Goal: Transaction & Acquisition: Purchase product/service

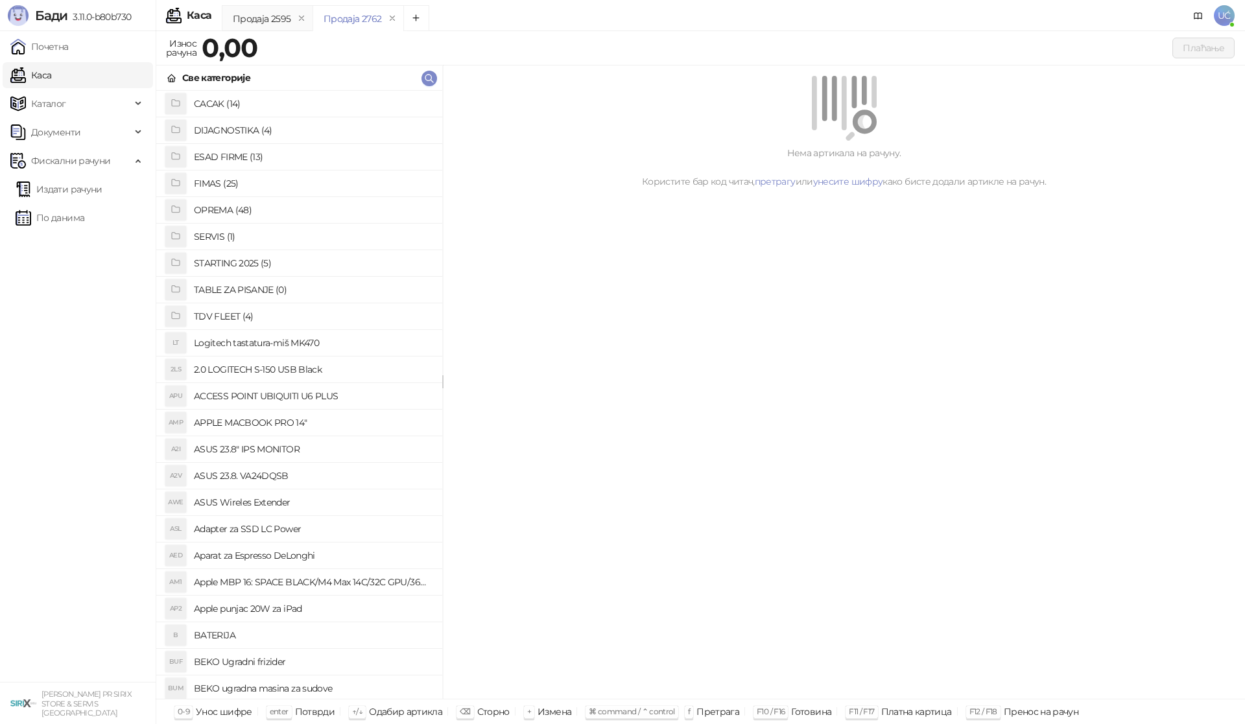
click at [238, 206] on h4 "OPREMA (48)" at bounding box center [313, 210] width 238 height 21
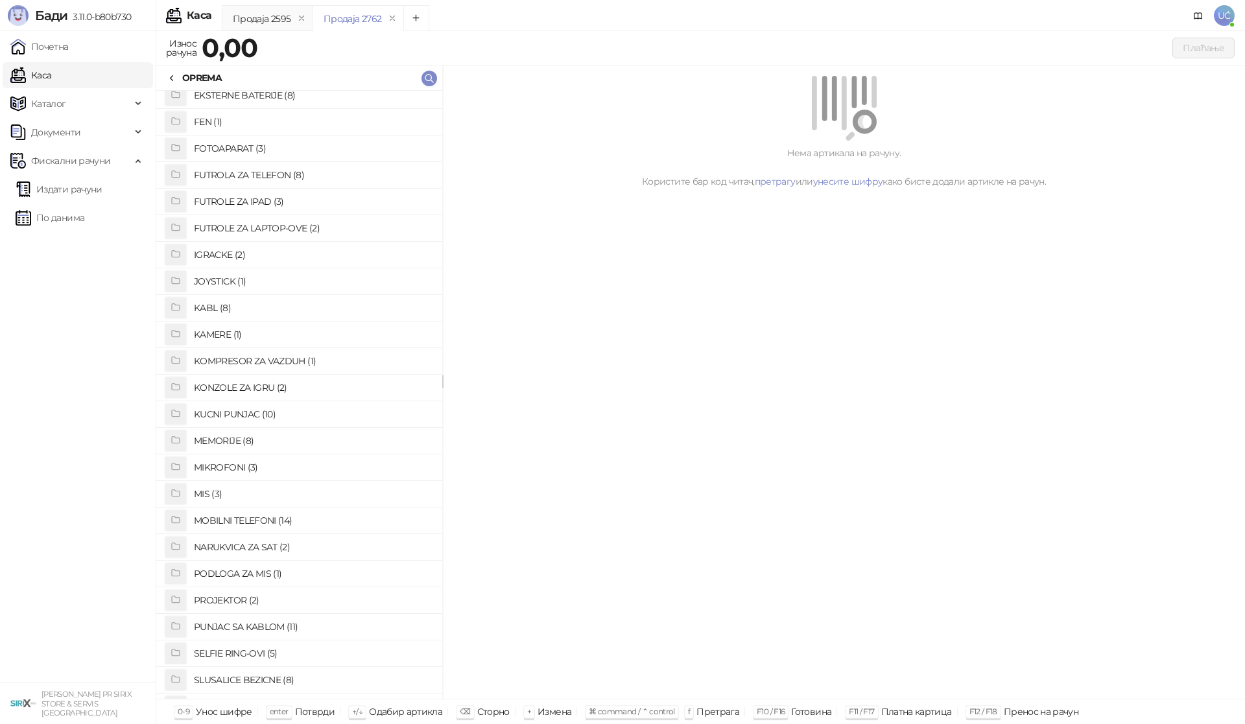
scroll to position [324, 0]
click at [260, 494] on h4 "PUNJAC SA KABLOM (11)" at bounding box center [313, 497] width 238 height 21
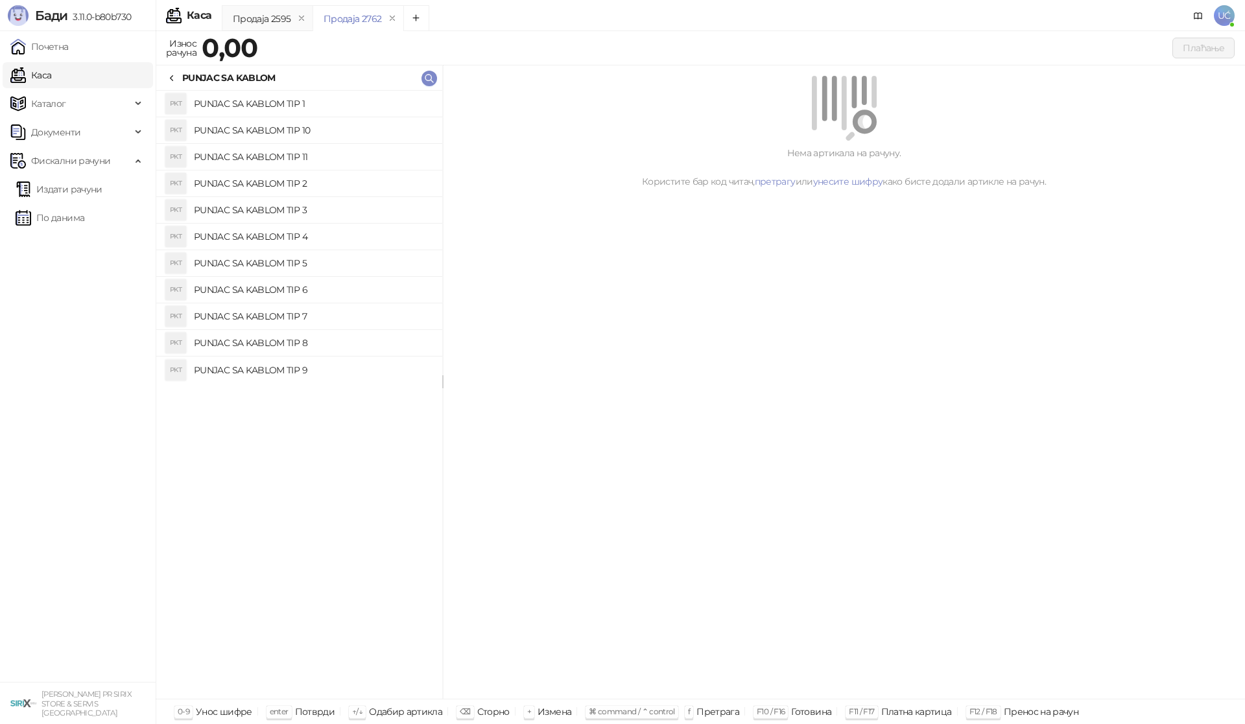
click at [277, 234] on h4 "PUNJAC SA KABLOM TIP 4" at bounding box center [313, 236] width 238 height 21
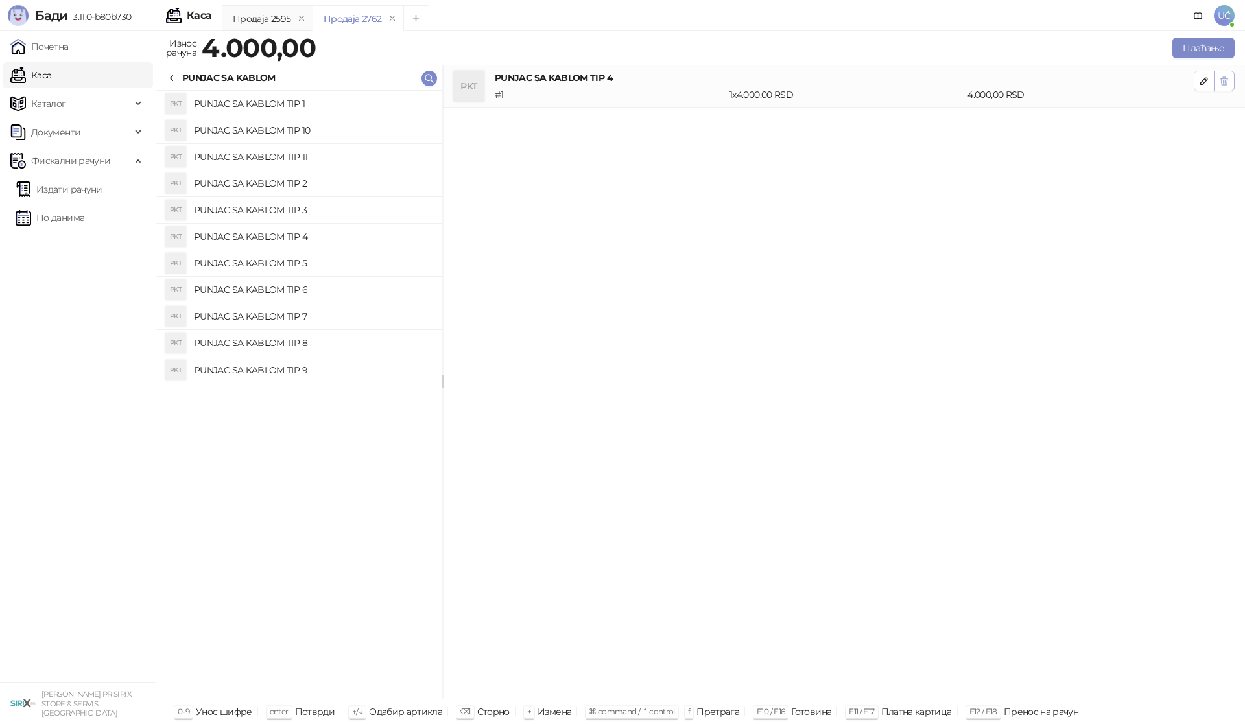
click at [1220, 83] on icon "button" at bounding box center [1224, 81] width 10 height 10
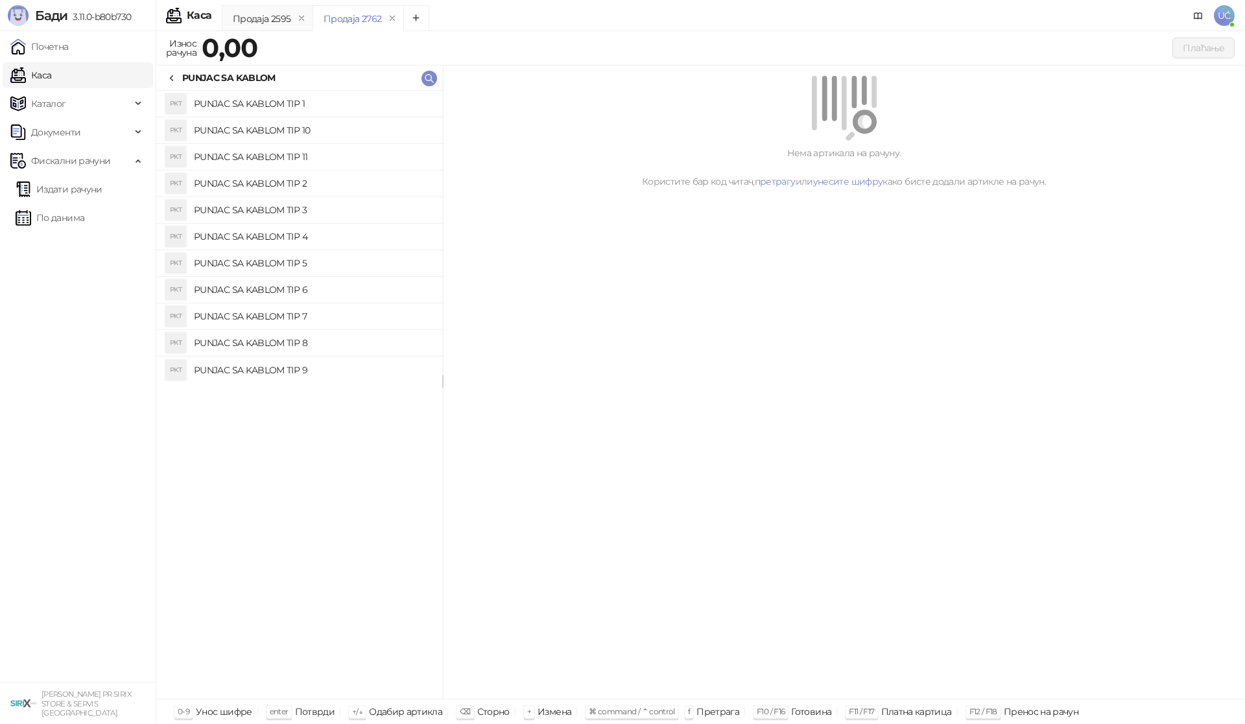
click at [318, 211] on h4 "PUNJAC SA KABLOM TIP 3" at bounding box center [313, 210] width 238 height 21
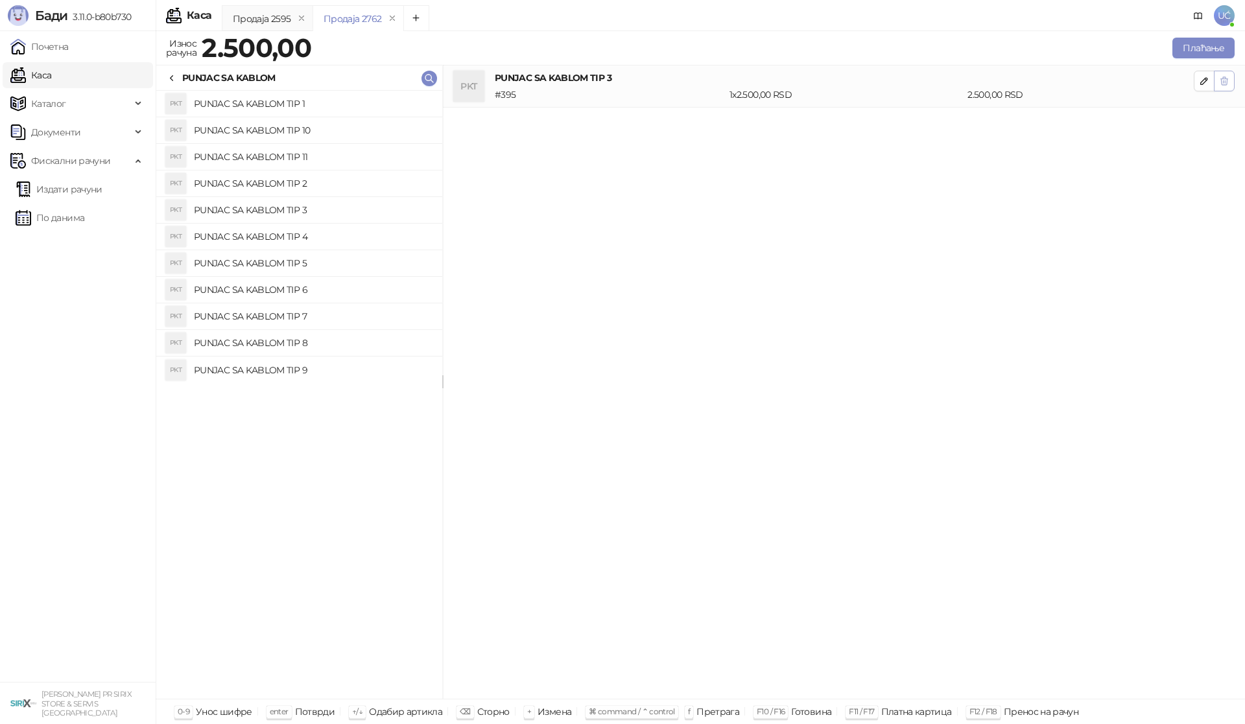
click at [1228, 82] on icon "button" at bounding box center [1224, 81] width 10 height 10
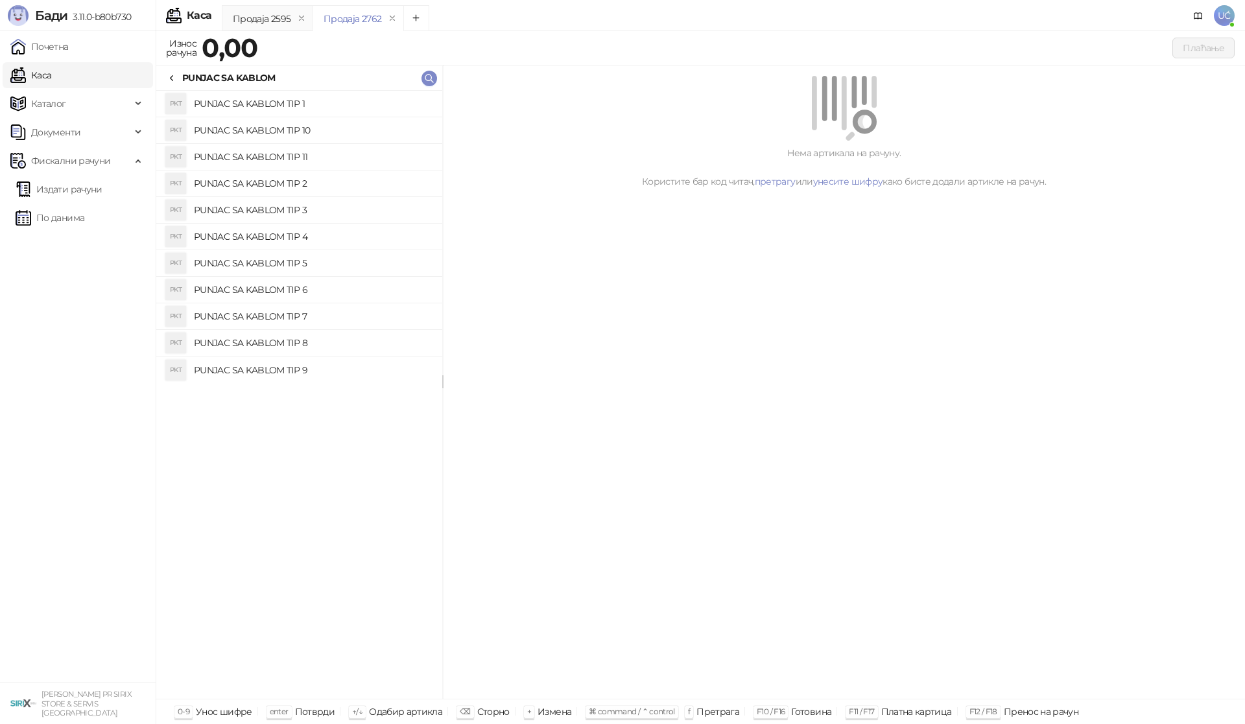
click at [322, 367] on h4 "PUNJAC SA KABLOM TIP 9" at bounding box center [313, 370] width 238 height 21
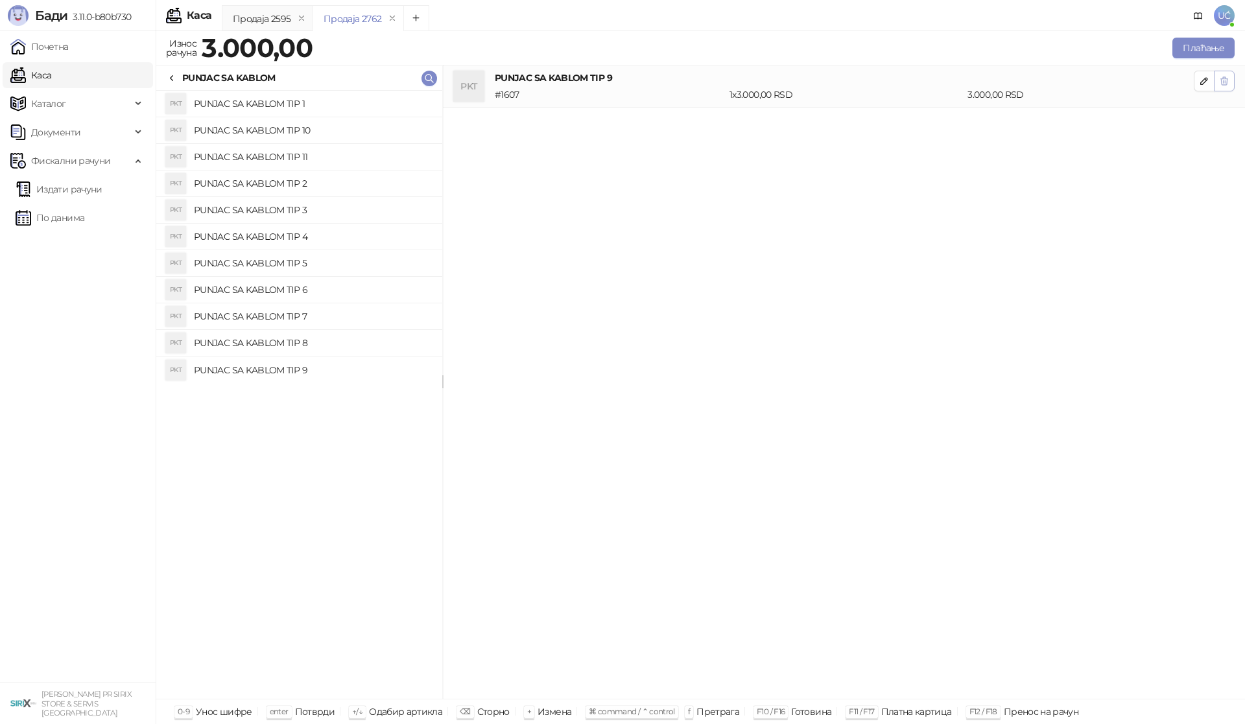
click at [1221, 76] on icon "button" at bounding box center [1224, 81] width 10 height 10
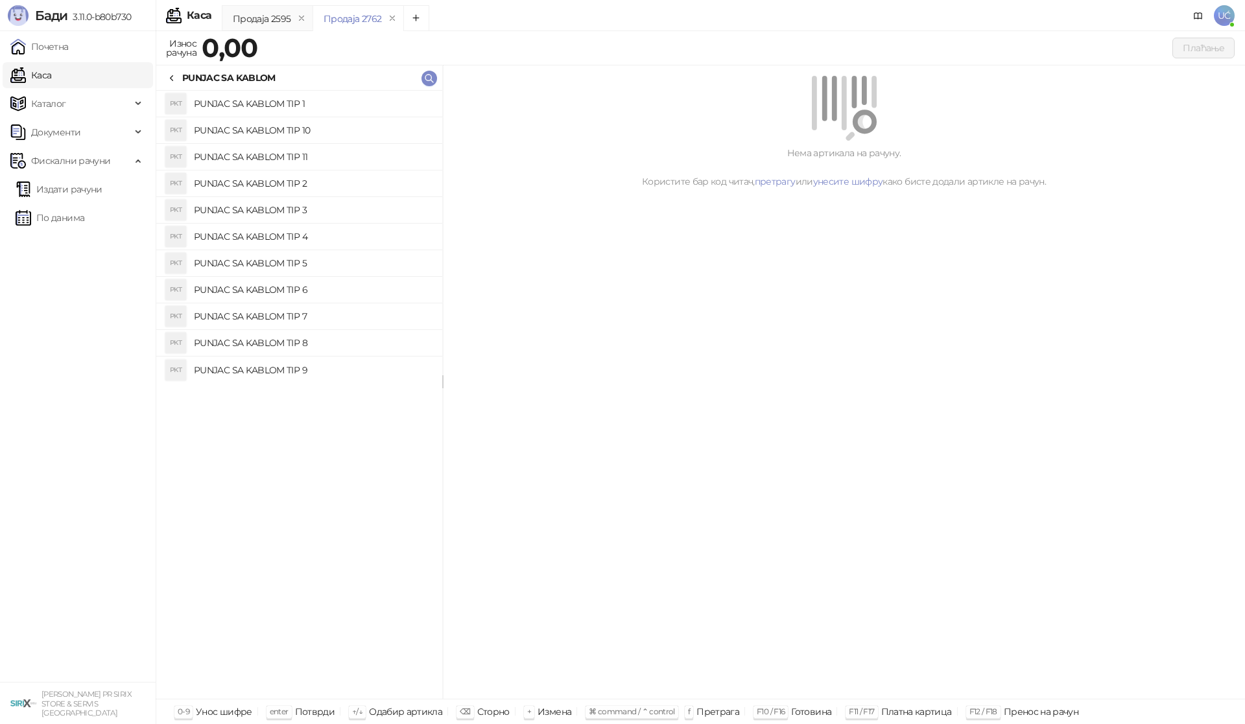
drag, startPoint x: 331, startPoint y: 344, endPoint x: 427, endPoint y: 304, distance: 104.0
click at [331, 344] on h4 "PUNJAC SA KABLOM TIP 8" at bounding box center [313, 343] width 238 height 21
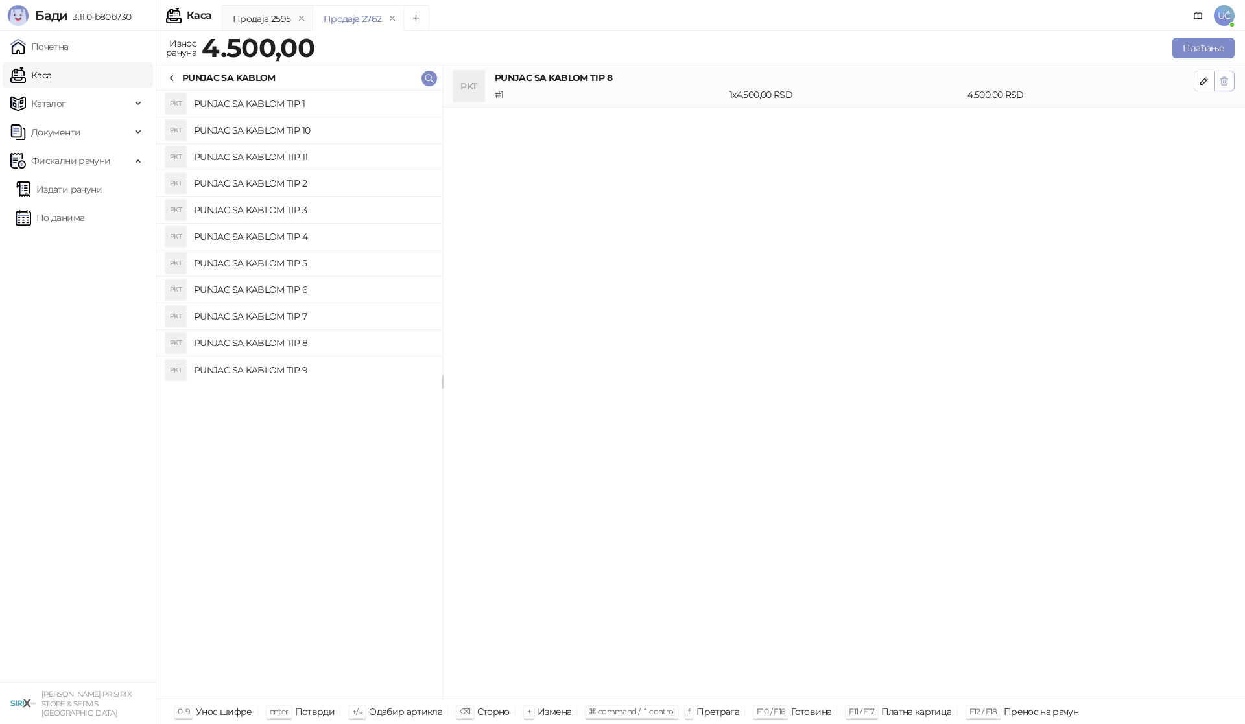
click at [1223, 77] on icon "button" at bounding box center [1224, 81] width 10 height 10
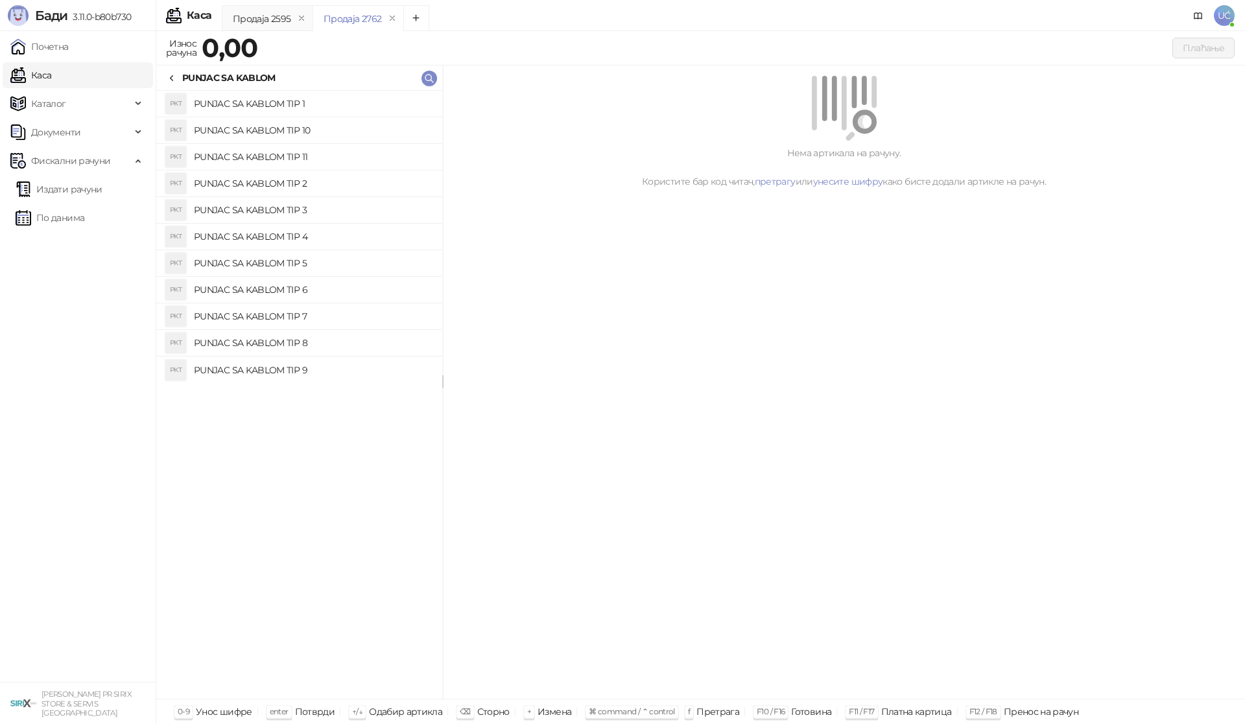
drag, startPoint x: 293, startPoint y: 316, endPoint x: 604, endPoint y: 200, distance: 331.8
click at [294, 316] on h4 "PUNJAC SA KABLOM TIP 7" at bounding box center [313, 316] width 238 height 21
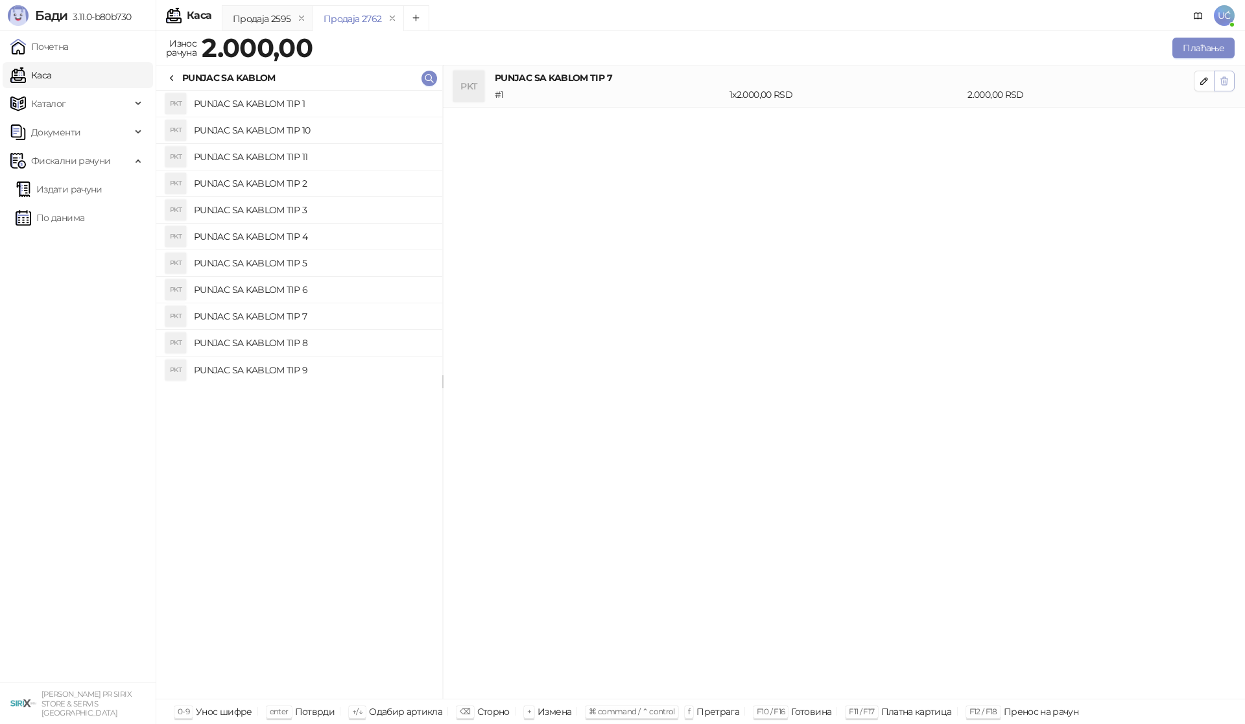
click at [1223, 85] on icon "button" at bounding box center [1224, 81] width 10 height 10
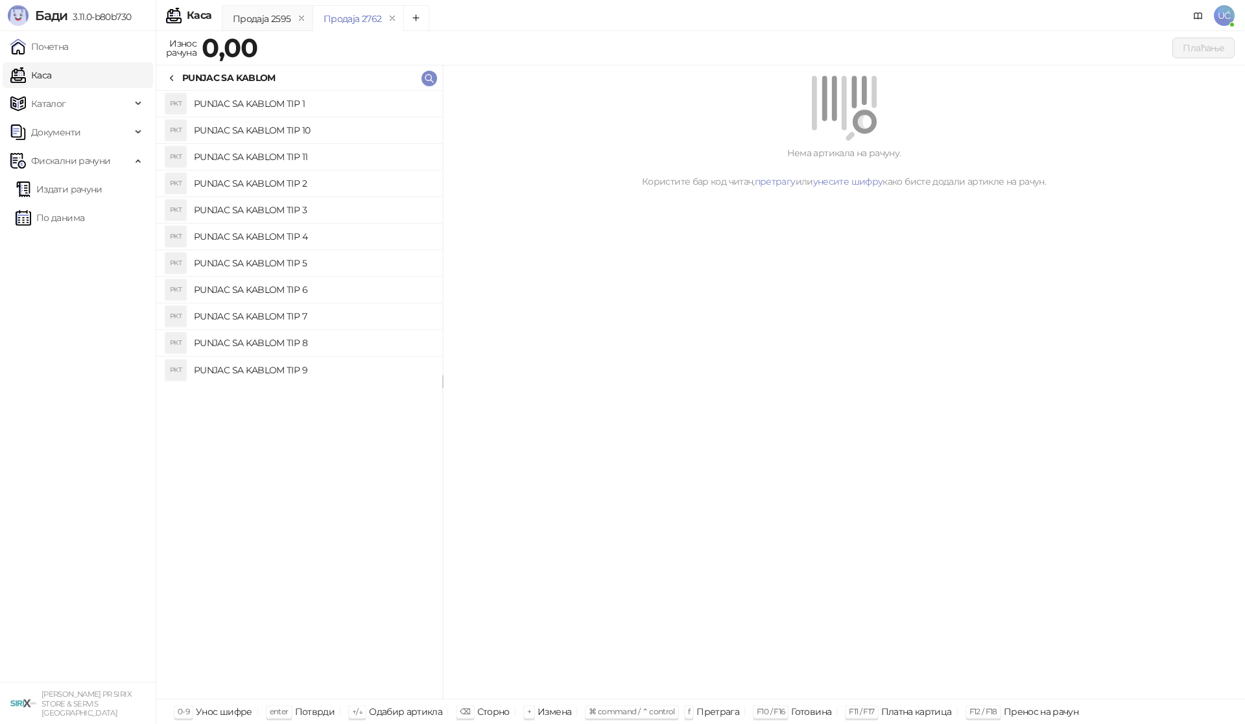
click at [285, 285] on h4 "PUNJAC SA KABLOM TIP 6" at bounding box center [313, 289] width 238 height 21
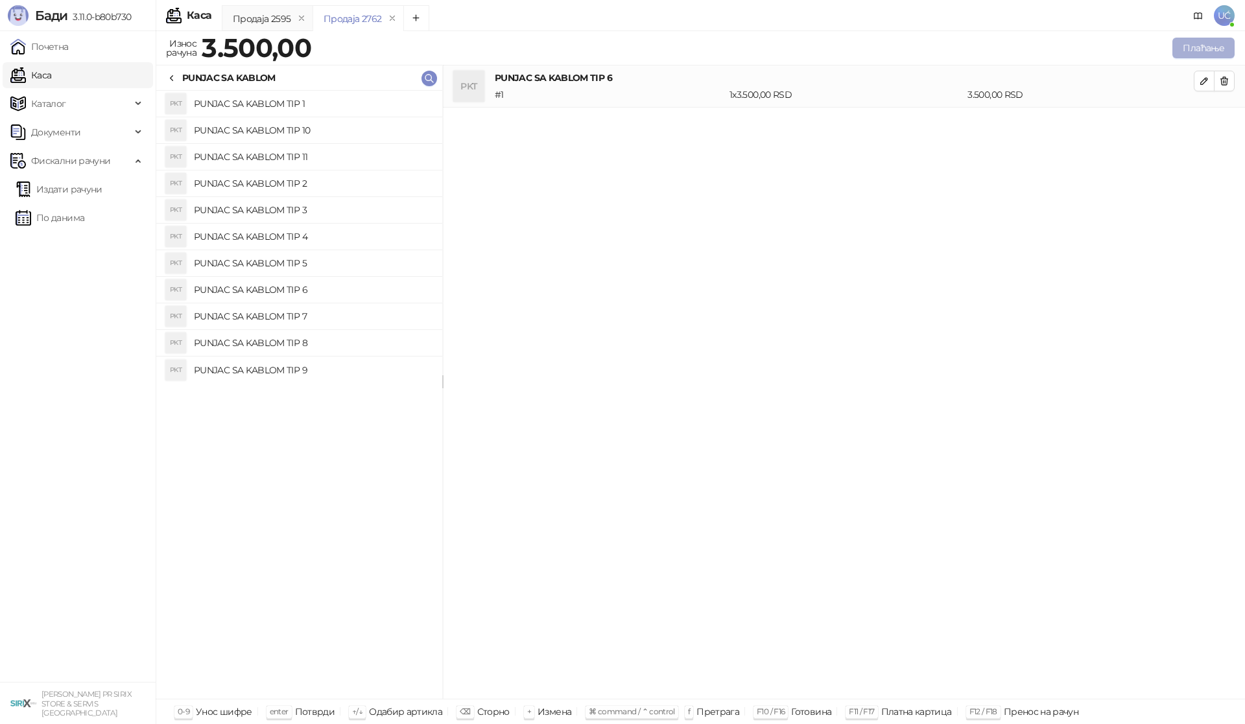
click at [1200, 49] on button "Плаћање" at bounding box center [1203, 48] width 62 height 21
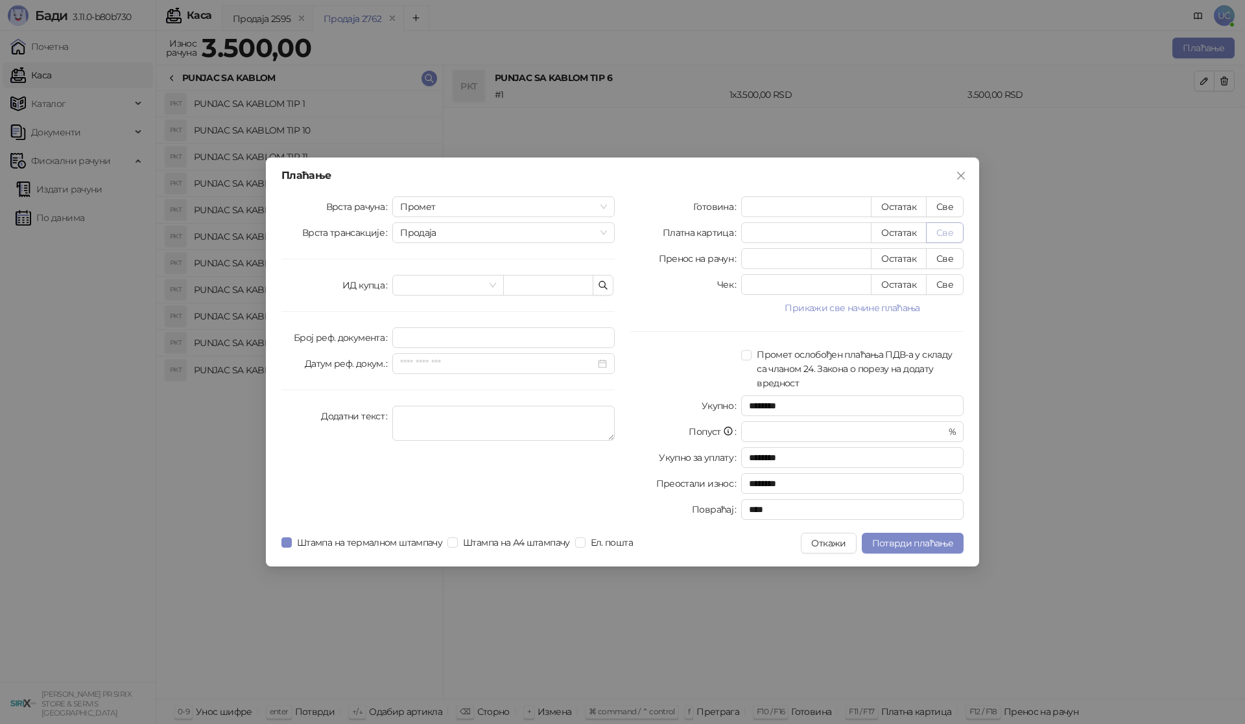
click at [941, 232] on button "Све" at bounding box center [945, 232] width 38 height 21
type input "****"
click at [921, 544] on span "Потврди плаћање" at bounding box center [912, 543] width 81 height 12
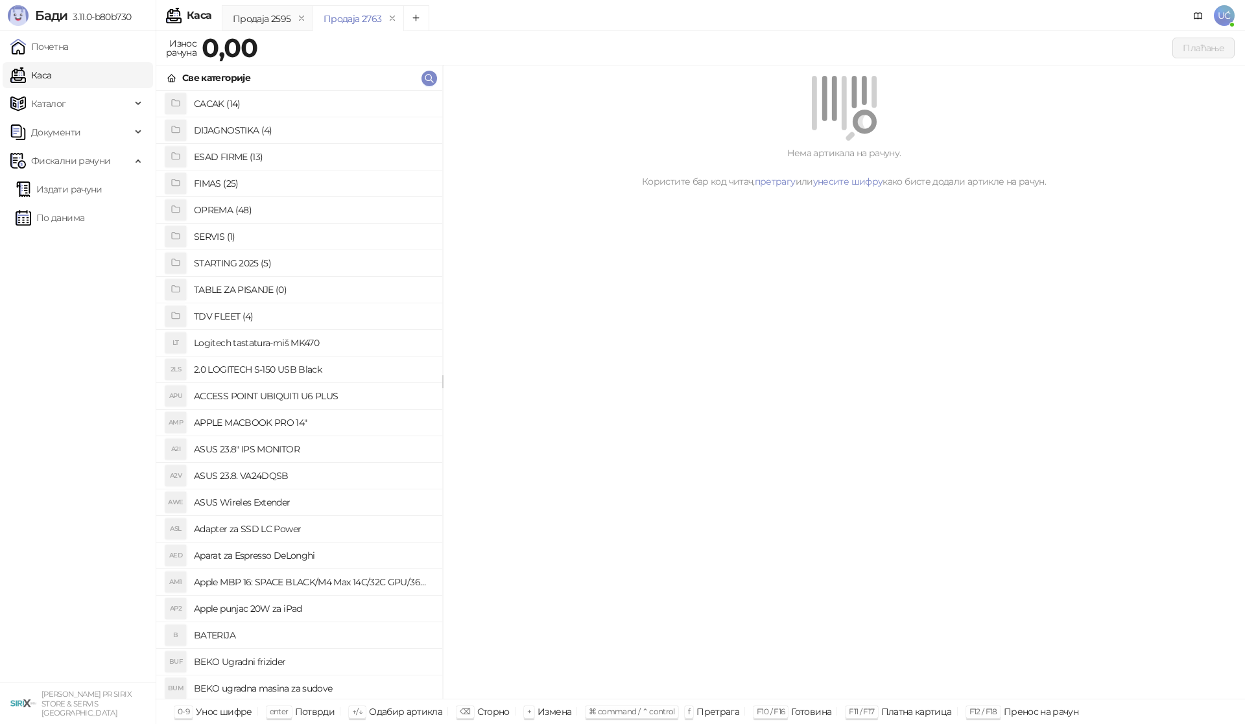
click at [221, 210] on h4 "OPREMA (48)" at bounding box center [313, 210] width 238 height 21
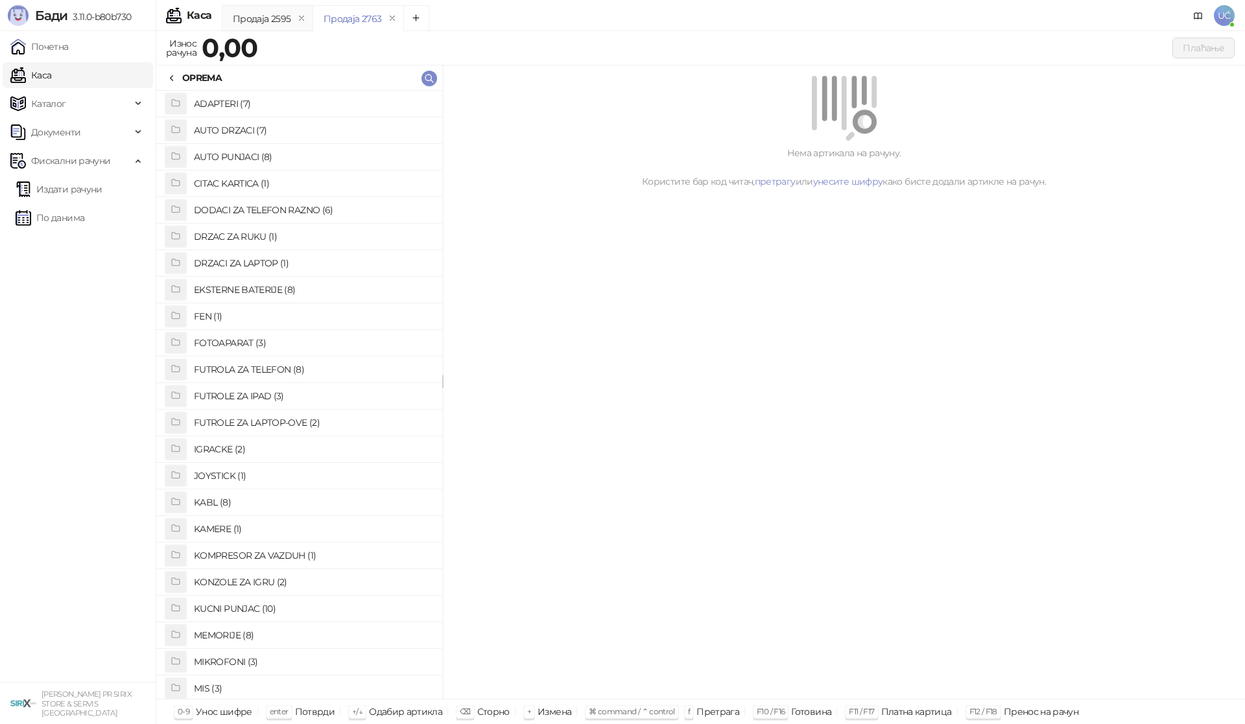
click at [224, 447] on h4 "IGRACKE (2)" at bounding box center [313, 449] width 238 height 21
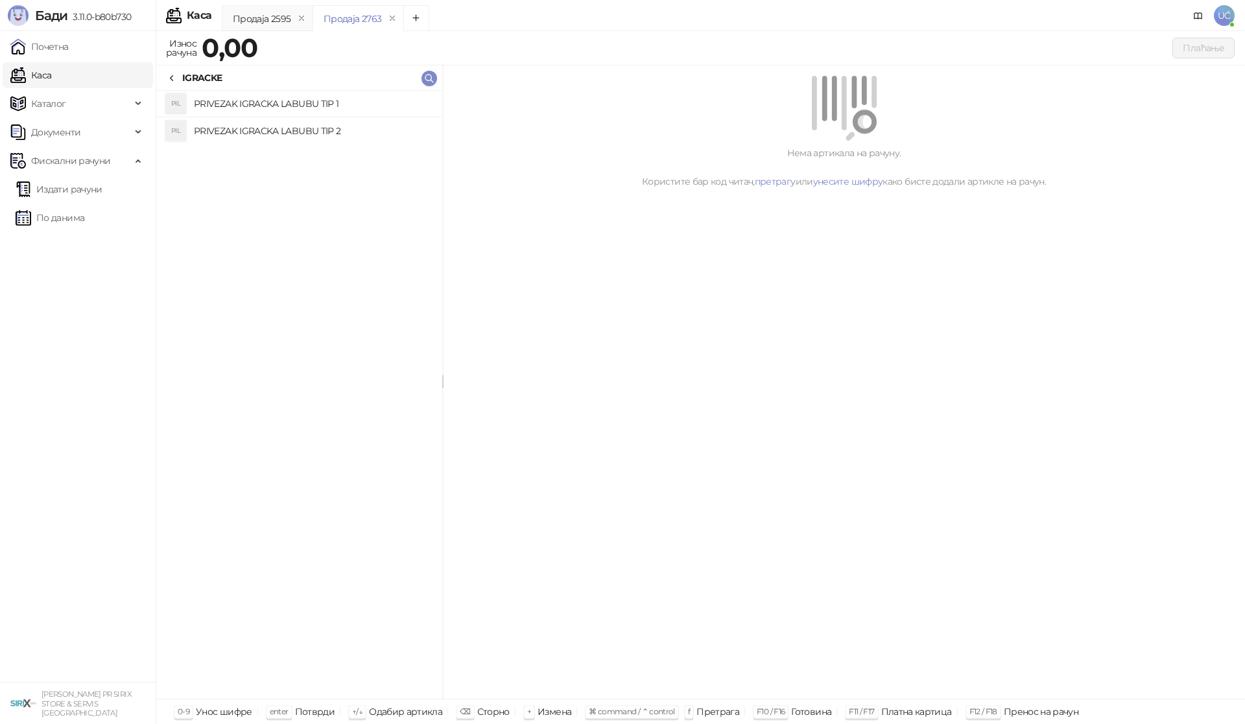
click at [327, 102] on h4 "PRIVEZAK IGRACKA LABUBU TIP 1" at bounding box center [313, 103] width 238 height 21
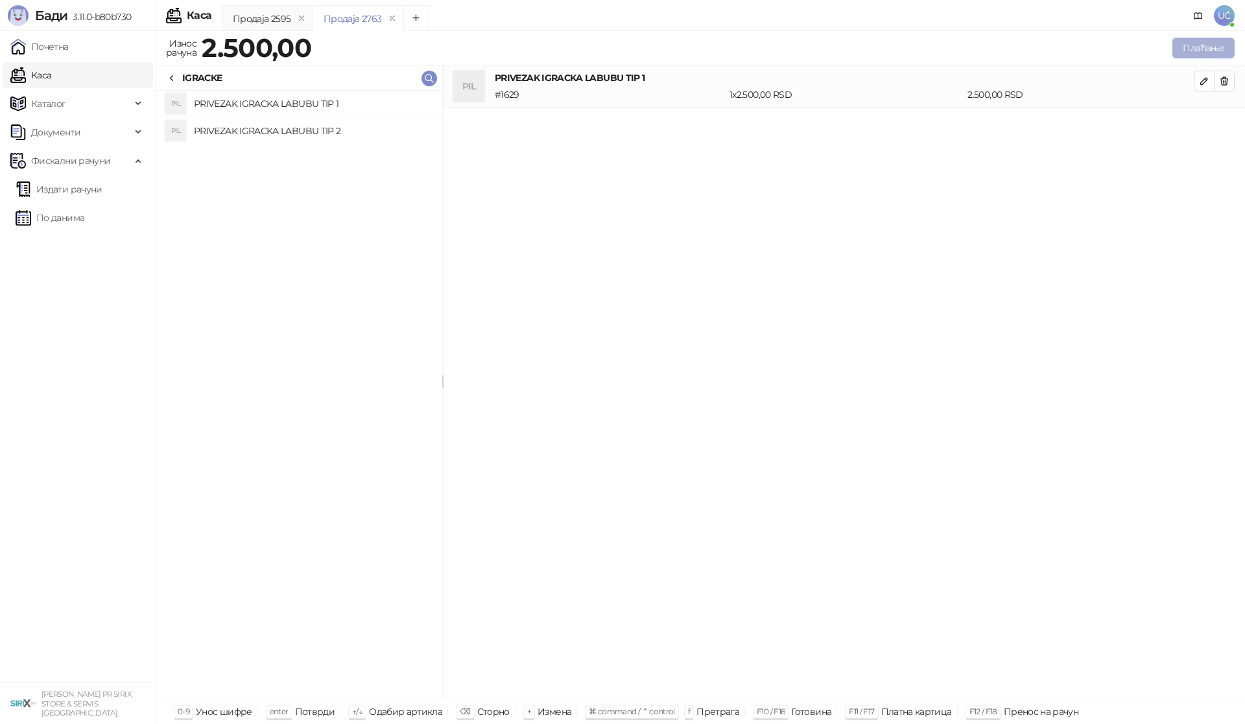
click at [1209, 47] on button "Плаћање" at bounding box center [1203, 48] width 62 height 21
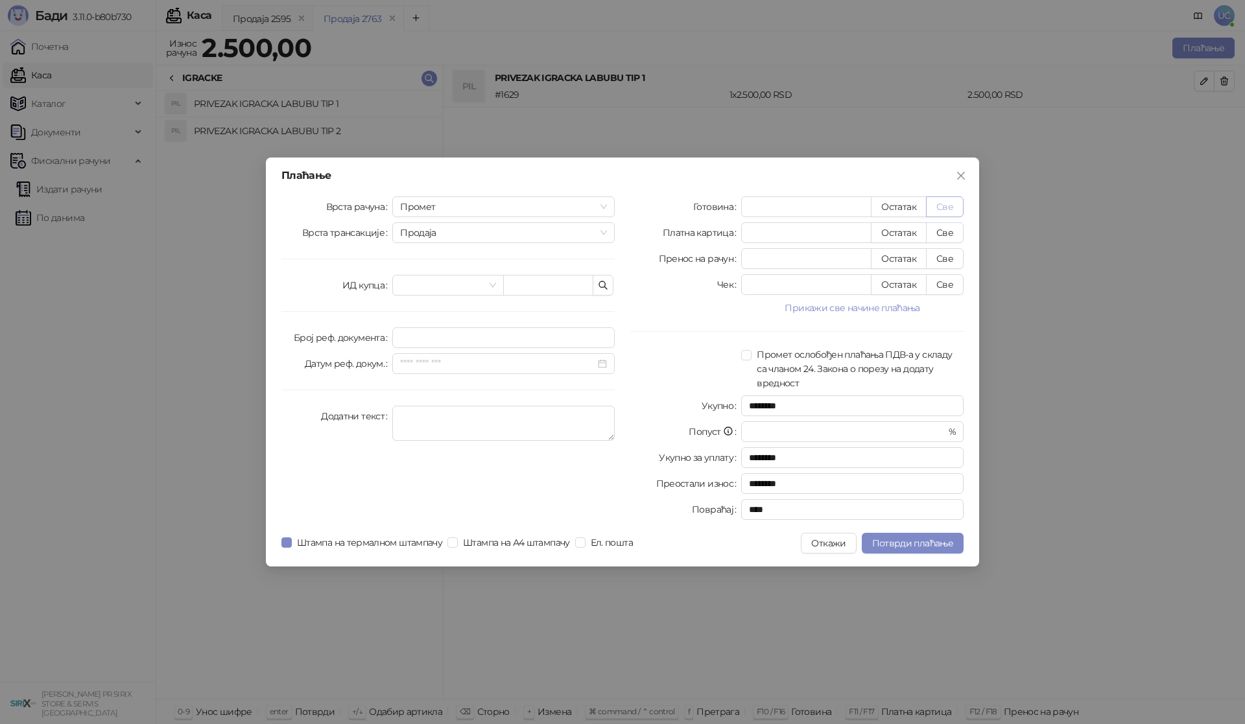
click at [946, 203] on button "Све" at bounding box center [945, 206] width 38 height 21
type input "****"
click at [925, 547] on span "Потврди плаћање" at bounding box center [912, 543] width 81 height 12
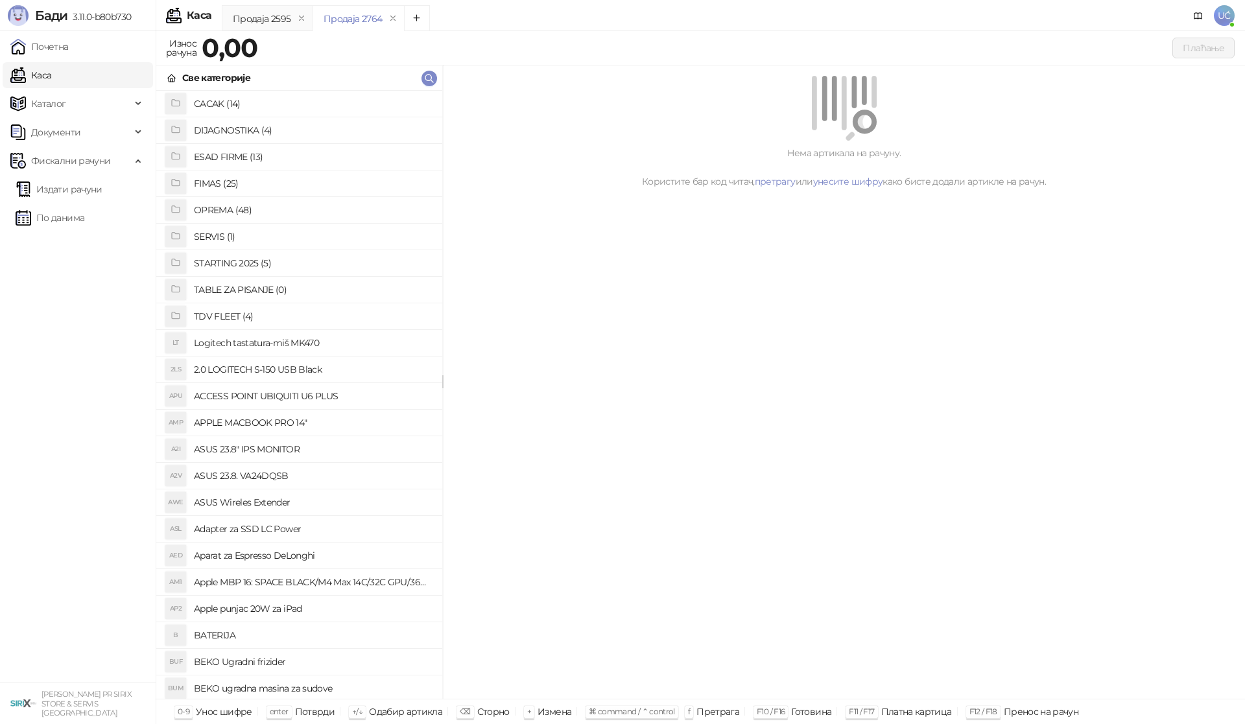
click at [239, 206] on h4 "OPREMA (48)" at bounding box center [313, 210] width 238 height 21
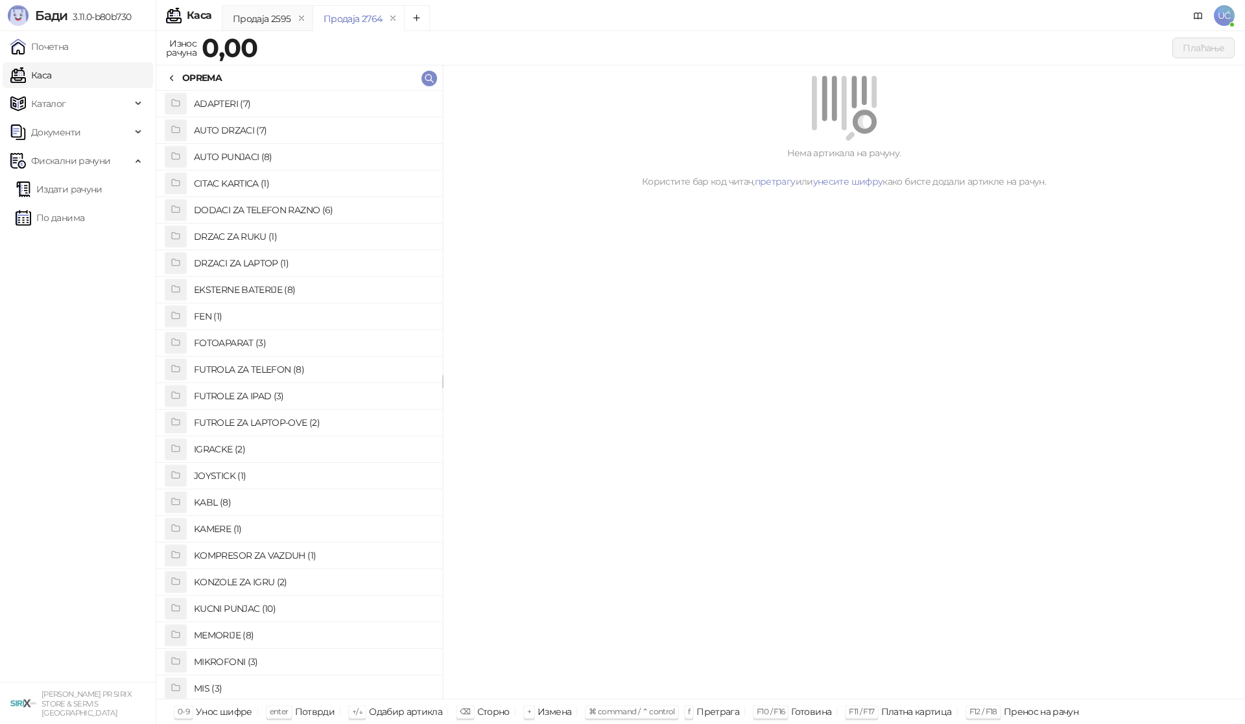
click at [255, 342] on h4 "FOTOAPARAT (3)" at bounding box center [313, 343] width 238 height 21
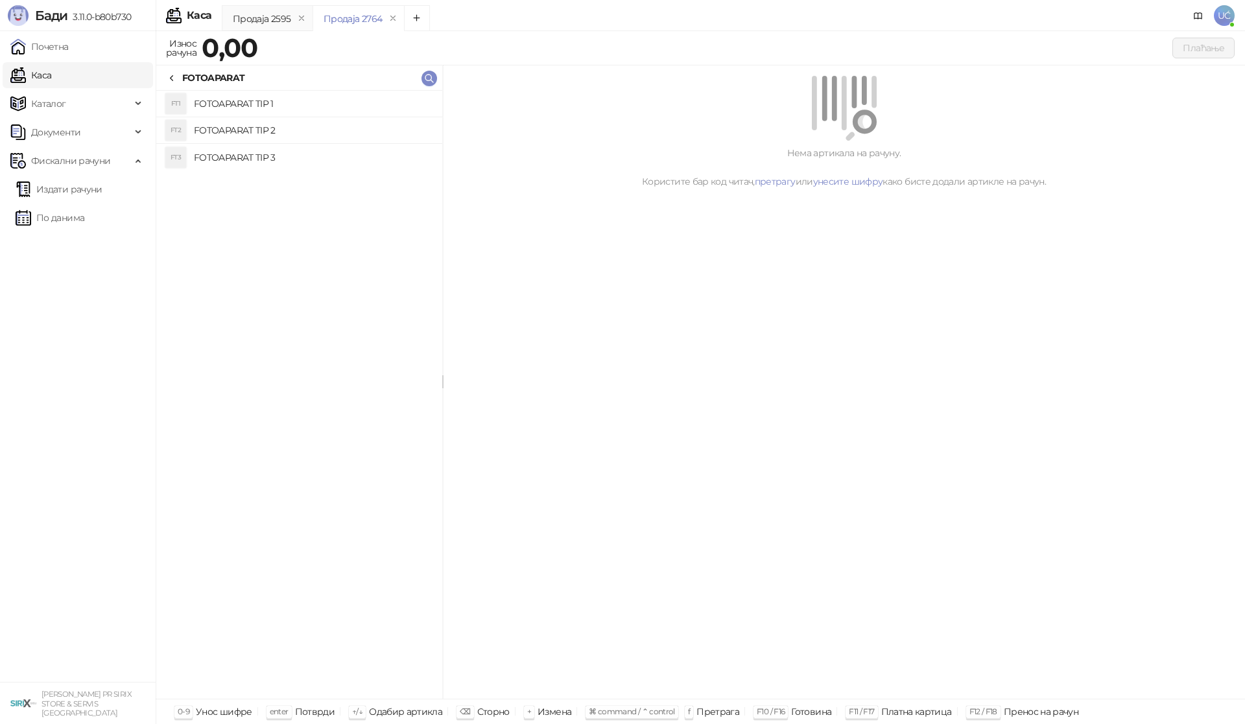
click at [276, 150] on h4 "FOTOAPARAT TIP 3" at bounding box center [313, 157] width 238 height 21
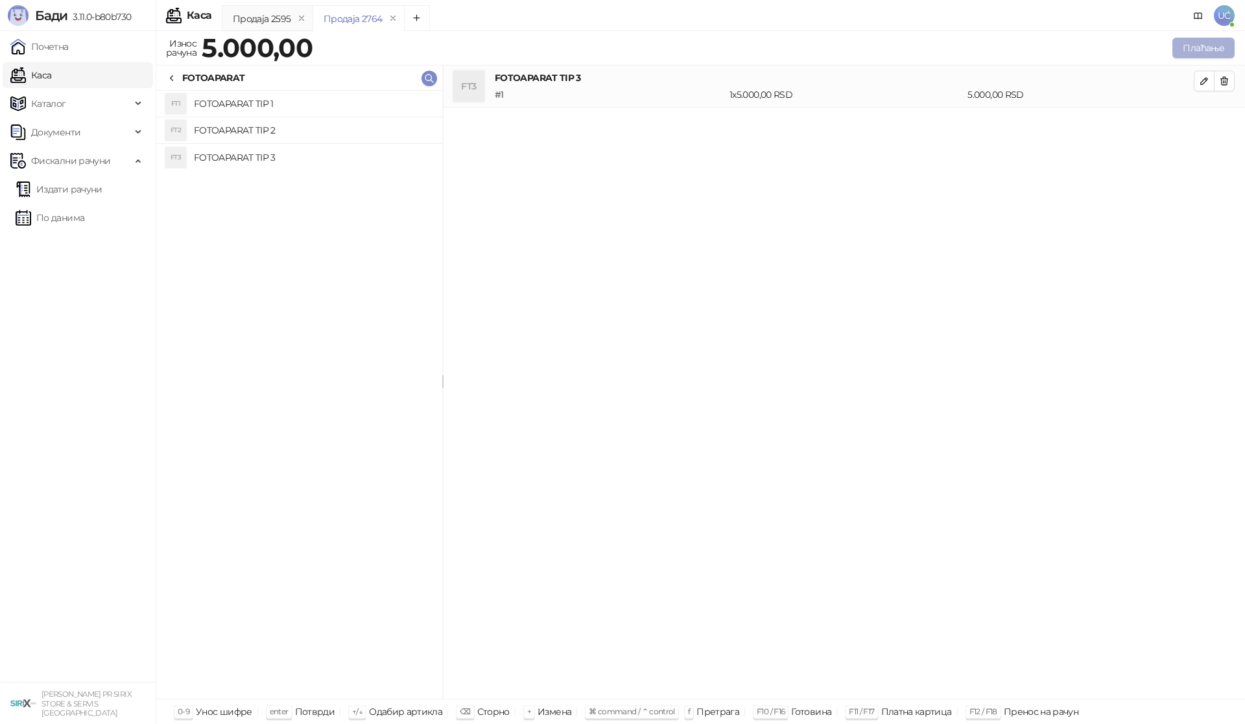
click at [1201, 47] on button "Плаћање" at bounding box center [1203, 48] width 62 height 21
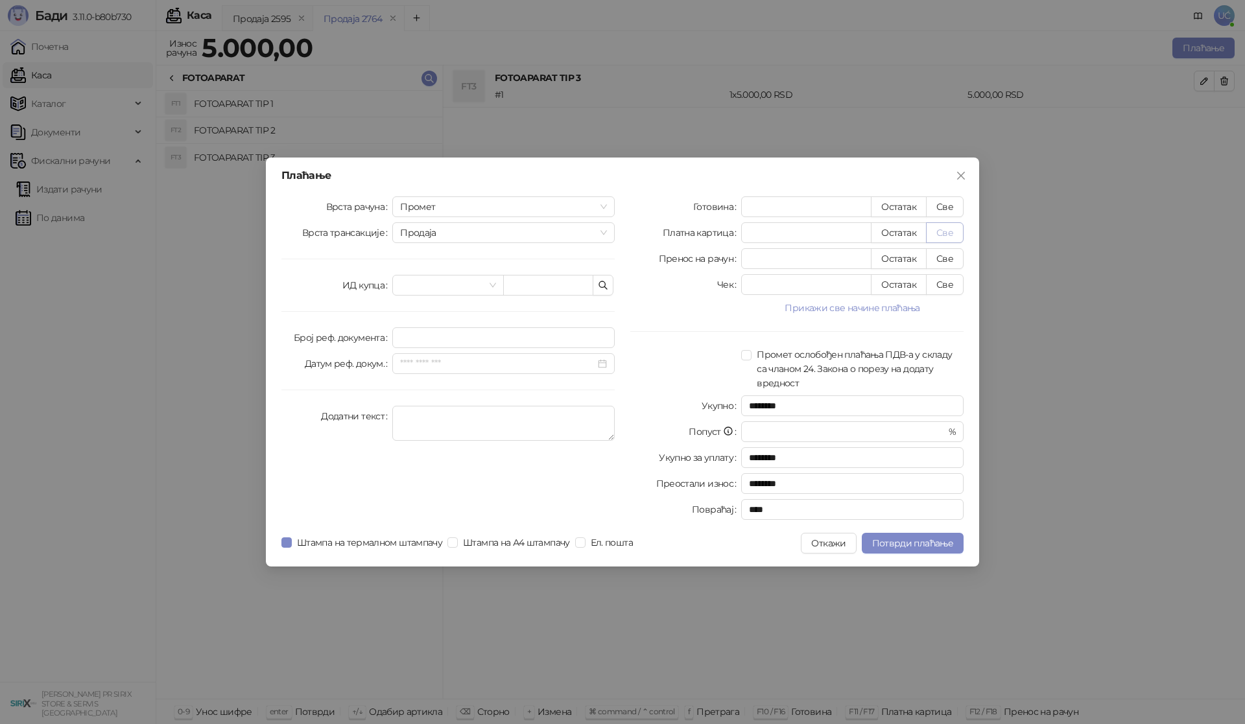
click at [938, 228] on button "Све" at bounding box center [945, 232] width 38 height 21
type input "****"
drag, startPoint x: 911, startPoint y: 545, endPoint x: 1068, endPoint y: 296, distance: 294.3
click at [912, 545] on span "Потврди плаћање" at bounding box center [912, 543] width 81 height 12
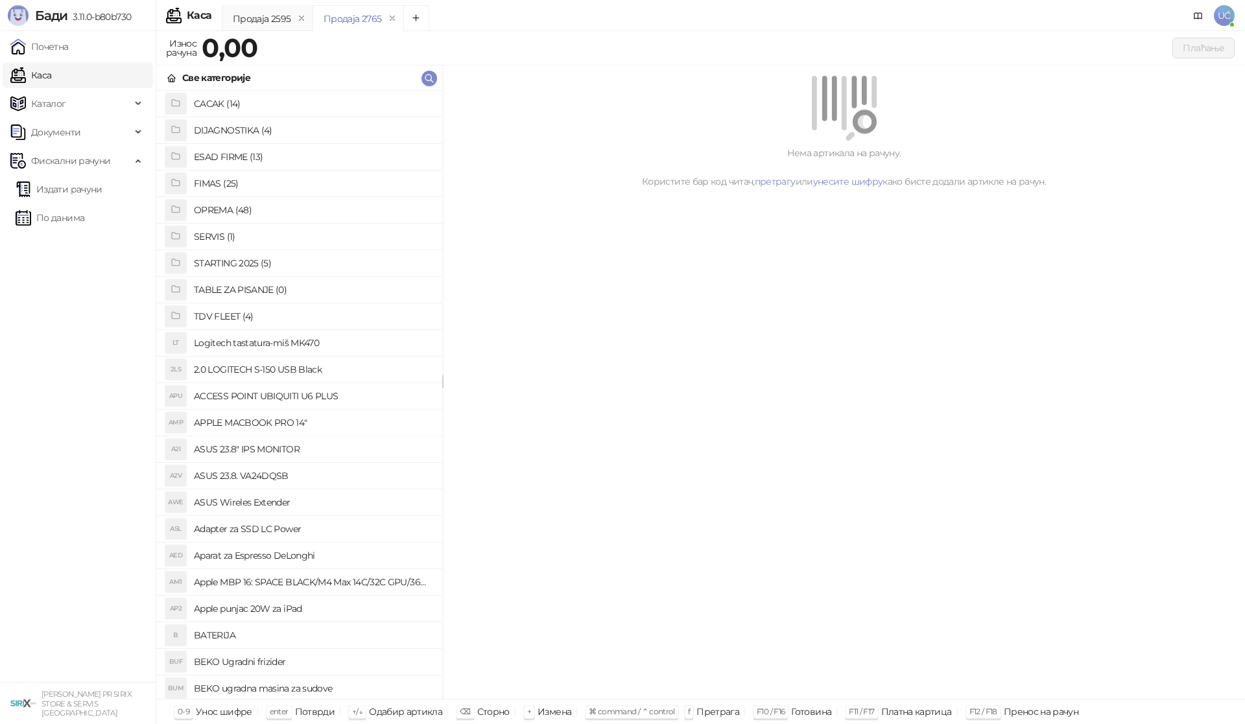
click at [231, 209] on h4 "OPREMA (48)" at bounding box center [313, 210] width 238 height 21
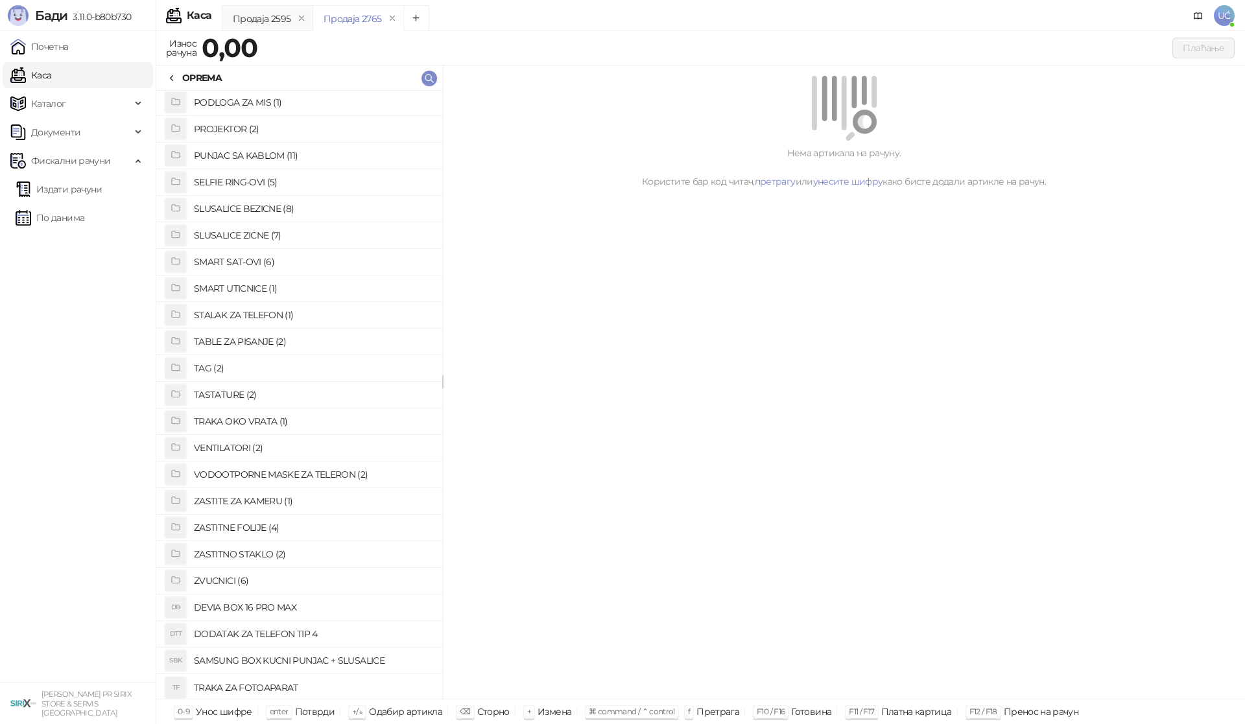
scroll to position [668, 0]
click at [260, 551] on h4 "ZASTITNO STAKLO (2)" at bounding box center [313, 552] width 238 height 21
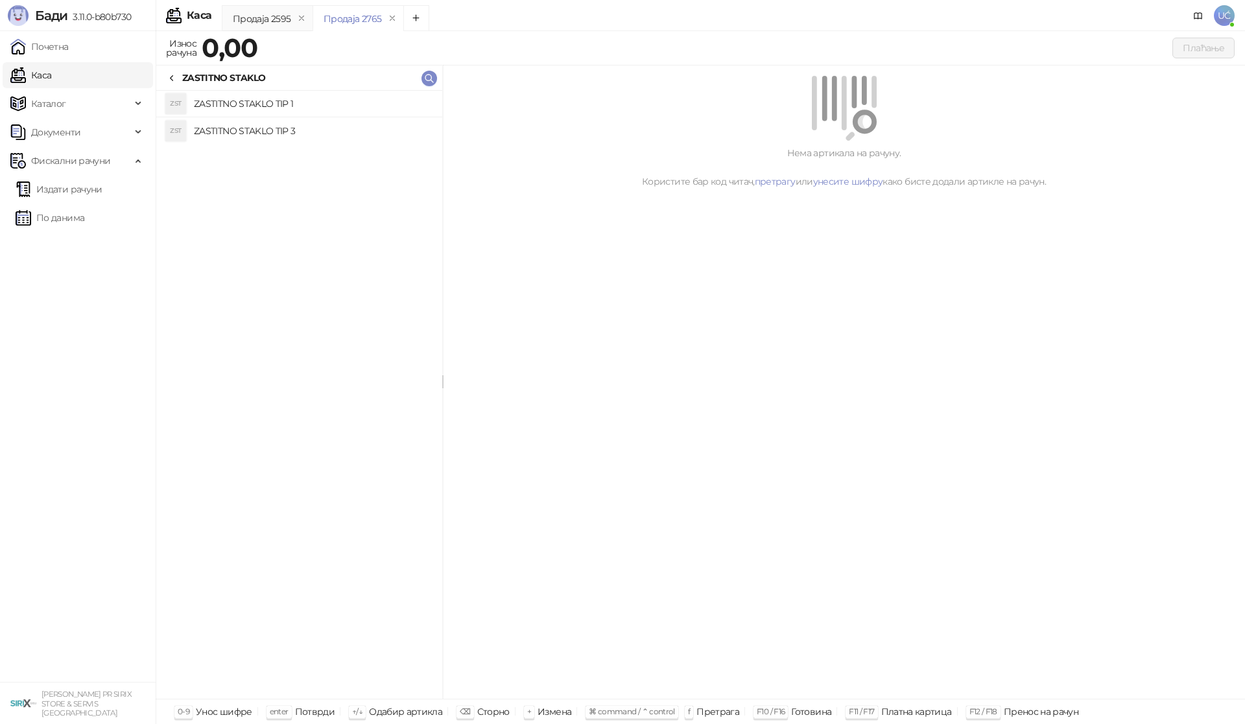
click at [313, 108] on h4 "ZASTITNO STAKLO TIP 1" at bounding box center [313, 103] width 238 height 21
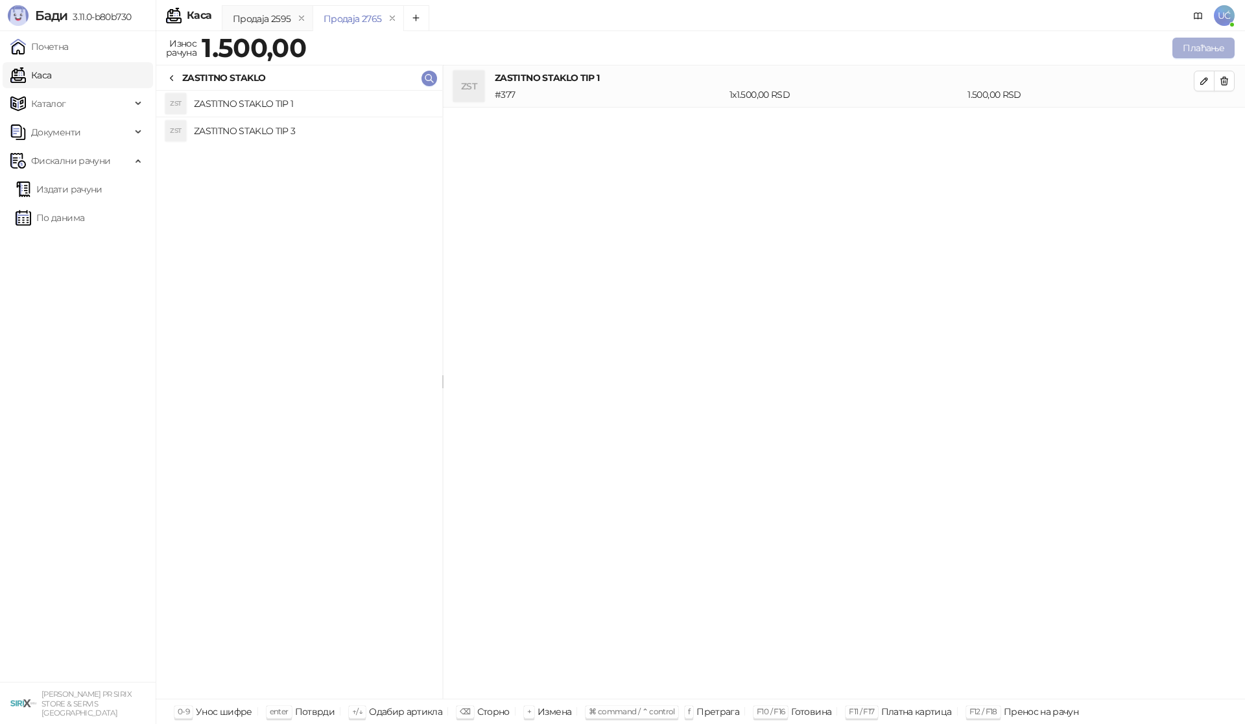
click at [1181, 46] on button "Плаћање" at bounding box center [1203, 48] width 62 height 21
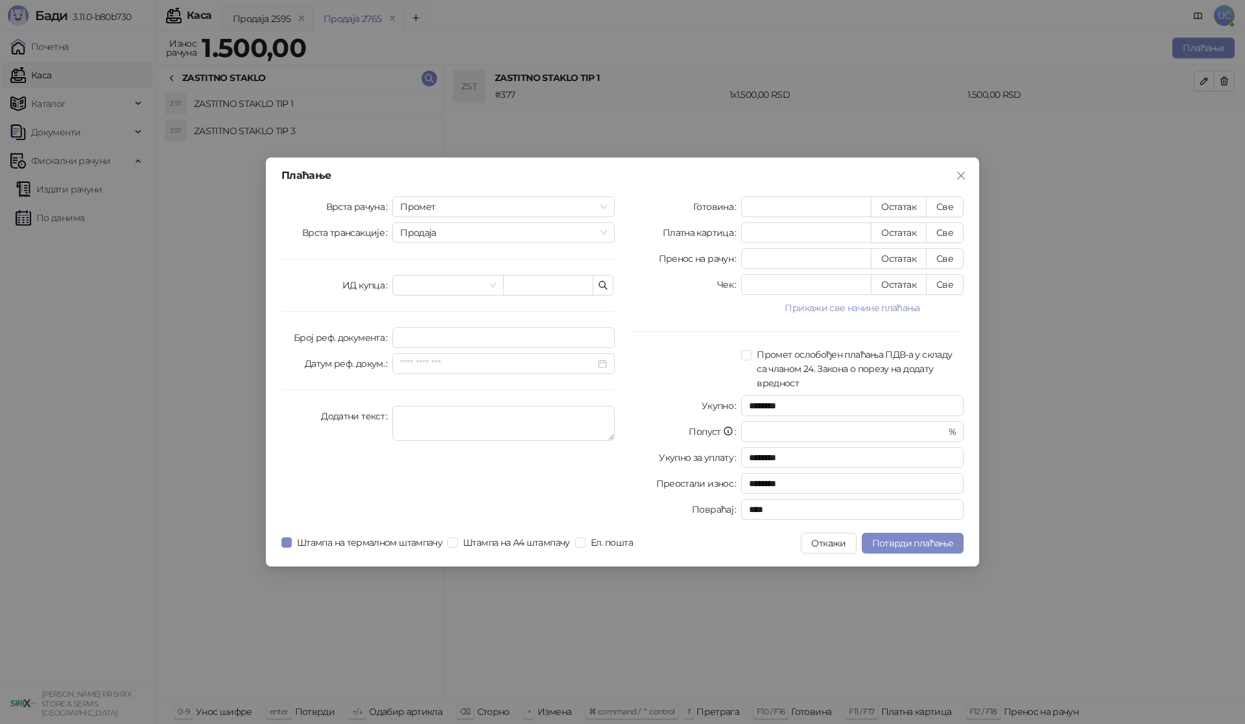
click at [476, 298] on div "Врста рачуна Промет Врста трансакције Продаја ИД купца Број реф. документа Дату…" at bounding box center [448, 360] width 349 height 329
click at [956, 208] on button "Све" at bounding box center [945, 206] width 38 height 21
type input "****"
click at [895, 538] on span "Потврди плаћање" at bounding box center [912, 543] width 81 height 12
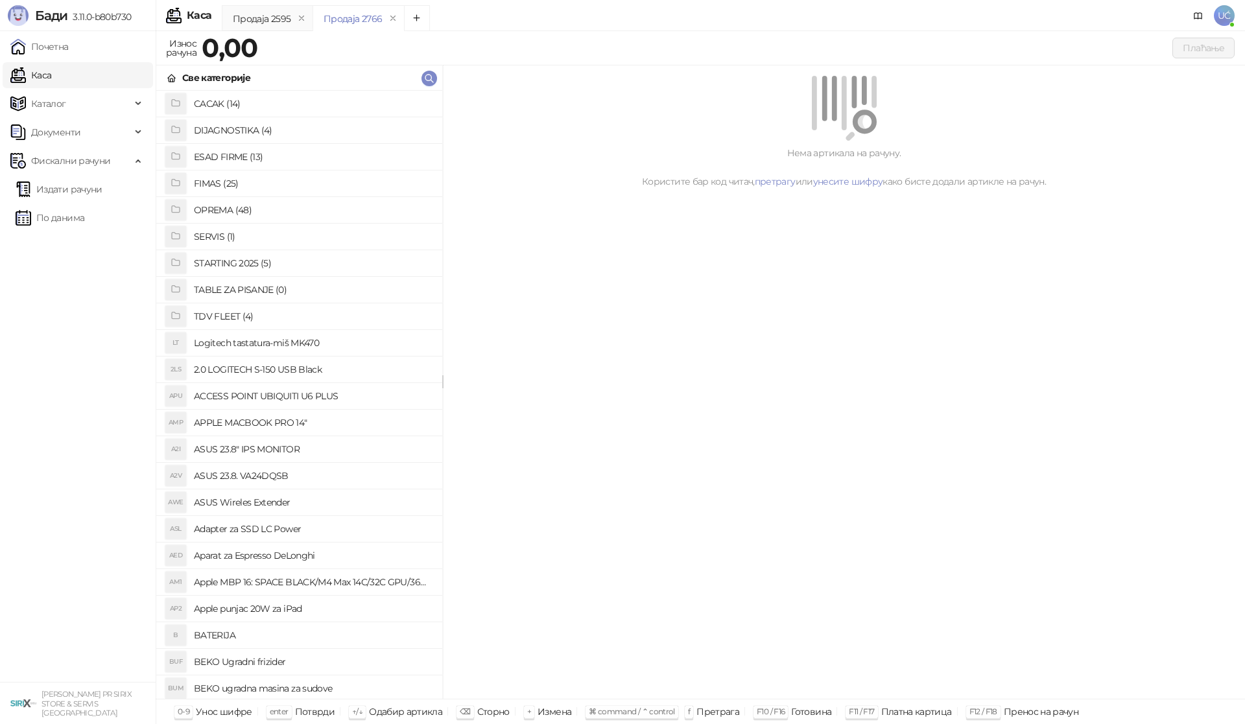
click at [127, 231] on ul "Издати рачуни По данима" at bounding box center [78, 204] width 156 height 60
click at [84, 223] on link "По данима" at bounding box center [50, 218] width 69 height 26
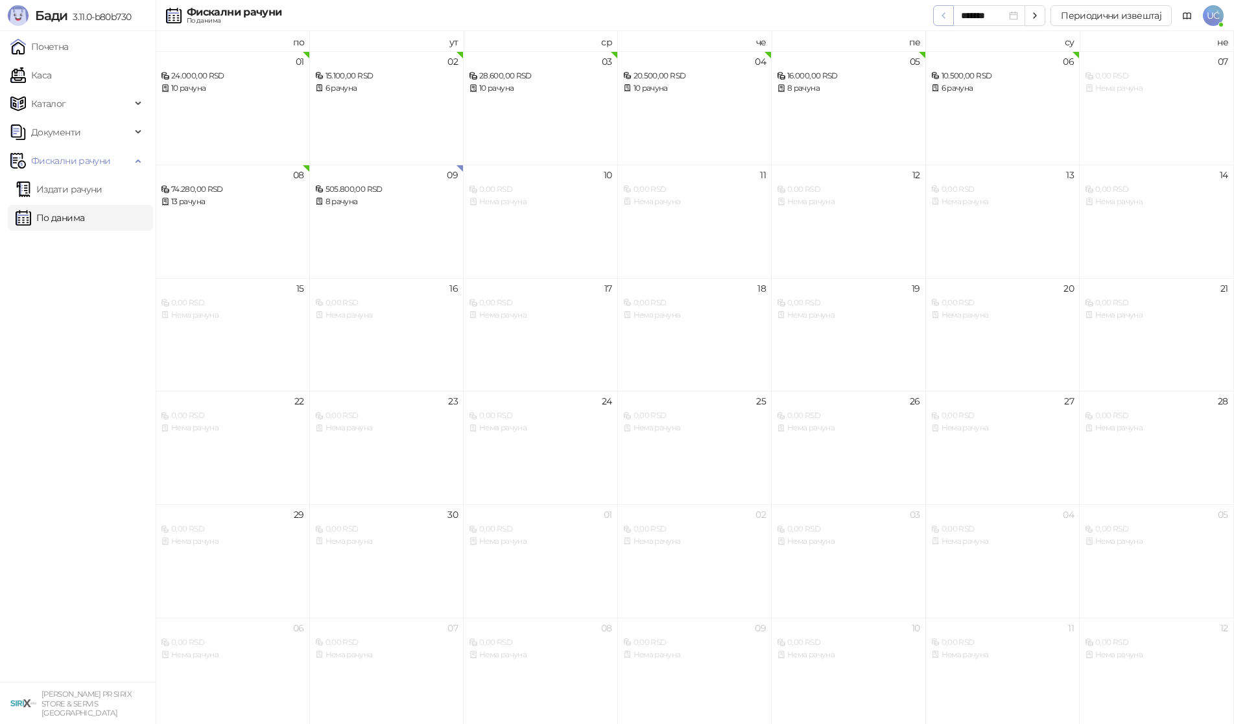
click at [945, 20] on icon "button" at bounding box center [943, 15] width 10 height 10
type input "*******"
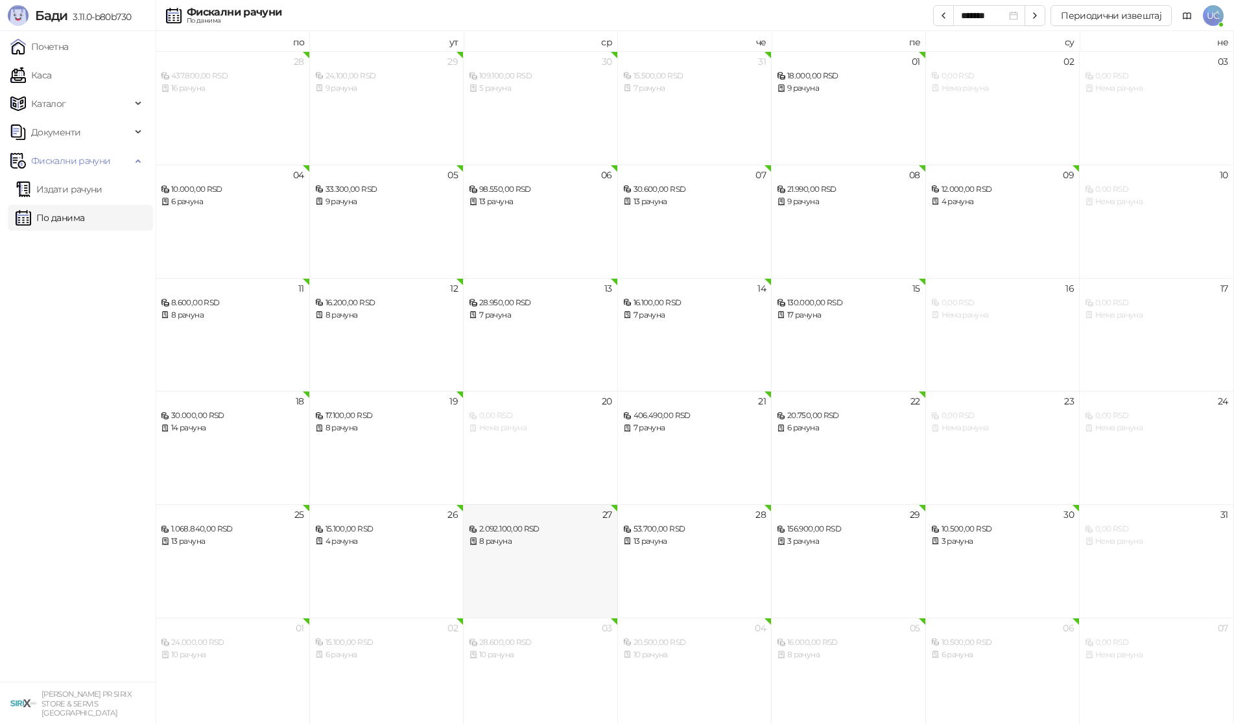
click at [543, 580] on div "27 2.092.100,00 RSD 8 рачуна" at bounding box center [541, 560] width 154 height 113
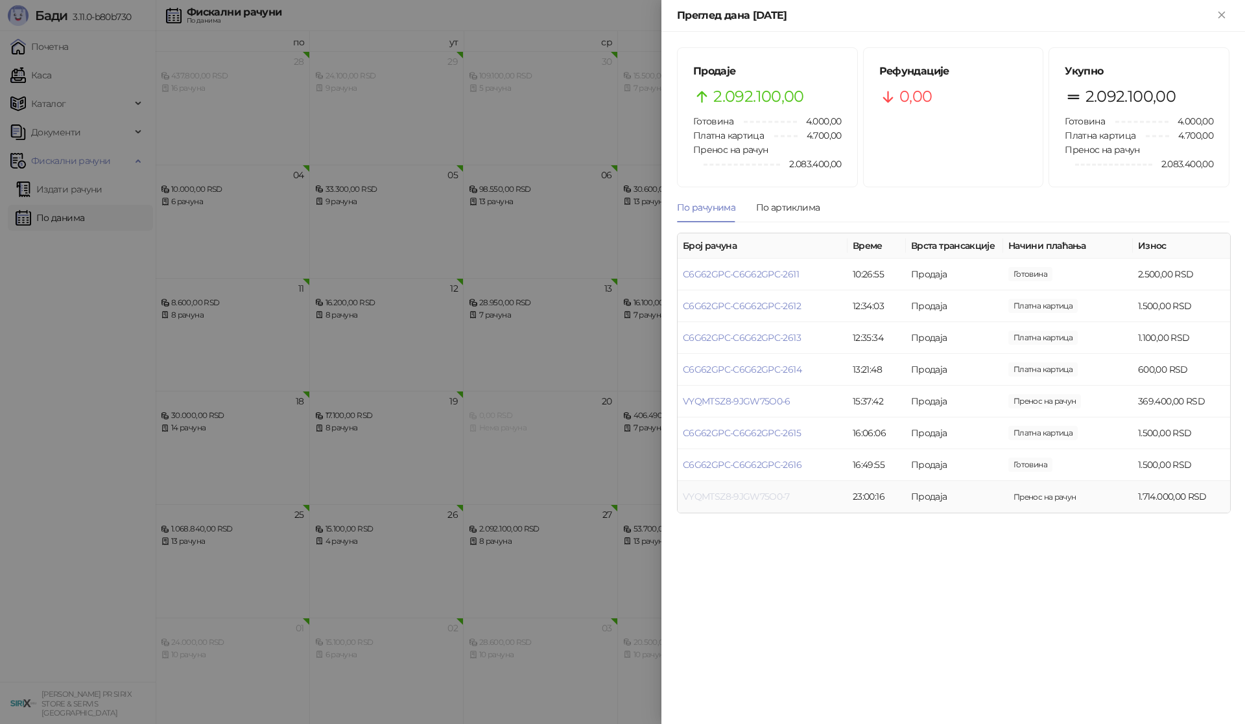
click at [759, 493] on link "VYQMTSZ8-9JGW75O0-7" at bounding box center [736, 497] width 107 height 12
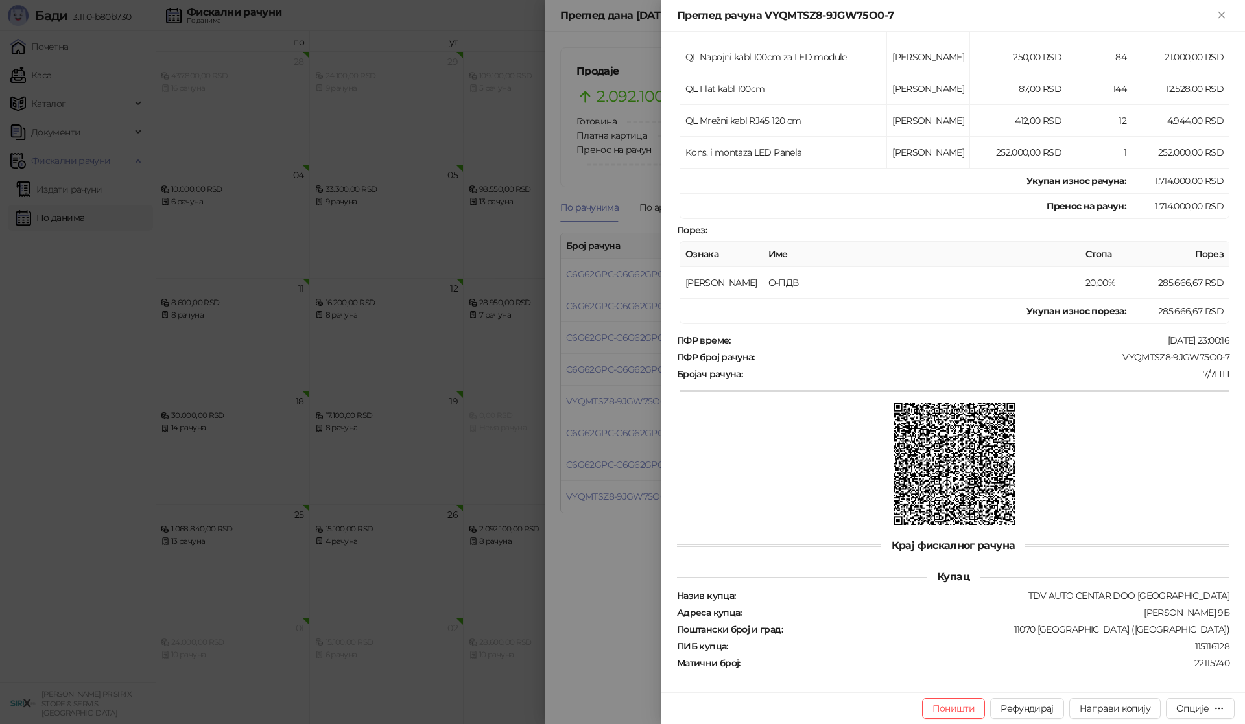
scroll to position [399, 0]
click at [588, 591] on div at bounding box center [622, 362] width 1245 height 724
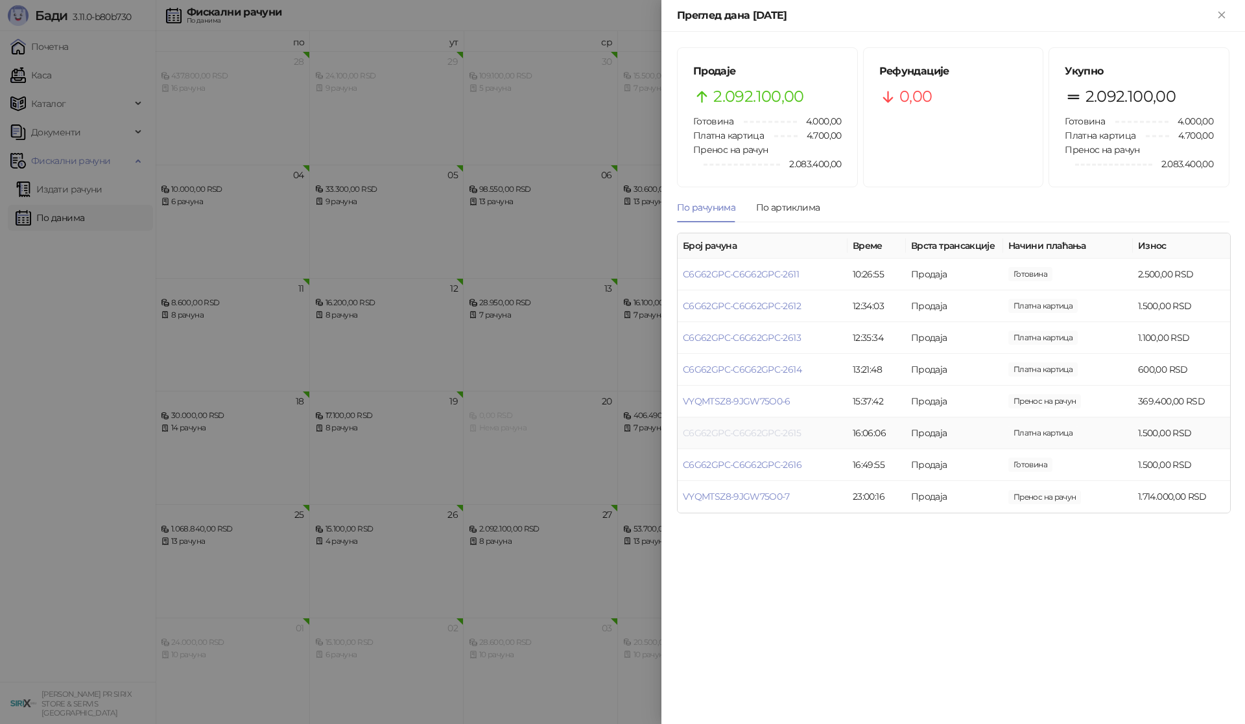
click at [729, 429] on link "C6G62GPC-C6G62GPC-2615" at bounding box center [742, 433] width 118 height 12
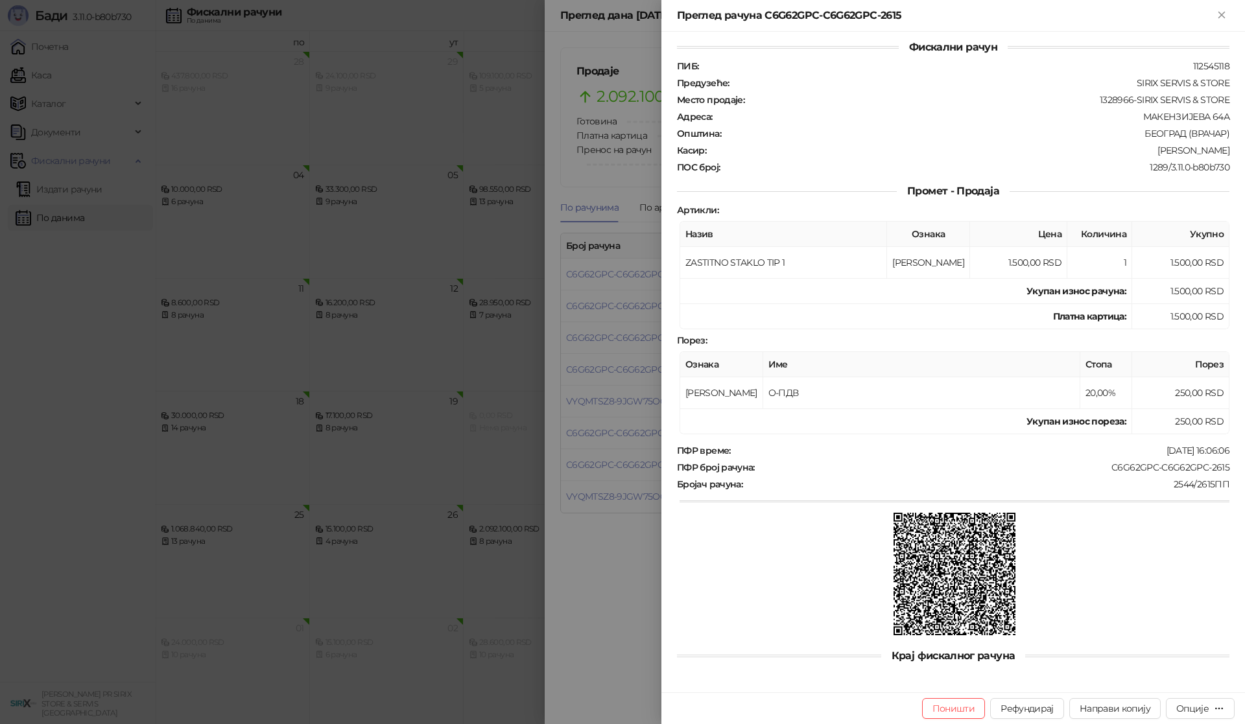
scroll to position [10, 0]
click at [629, 550] on div at bounding box center [622, 362] width 1245 height 724
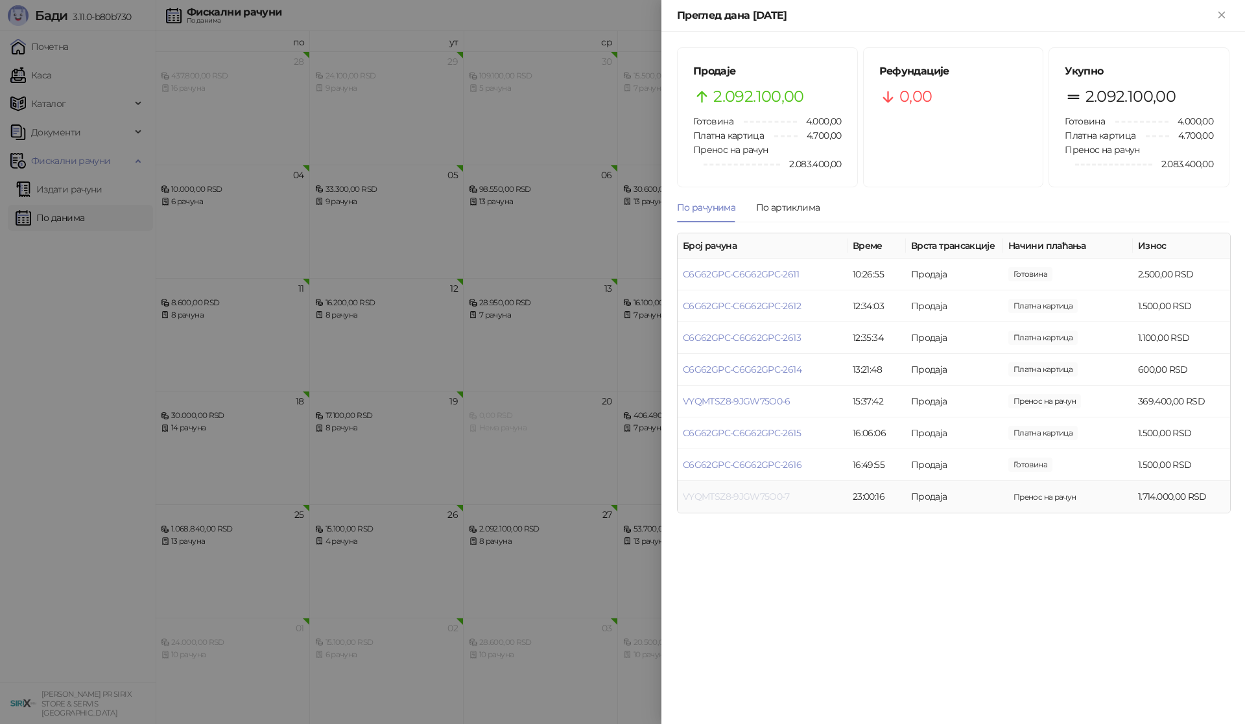
click at [770, 496] on link "VYQMTSZ8-9JGW75O0-7" at bounding box center [736, 497] width 107 height 12
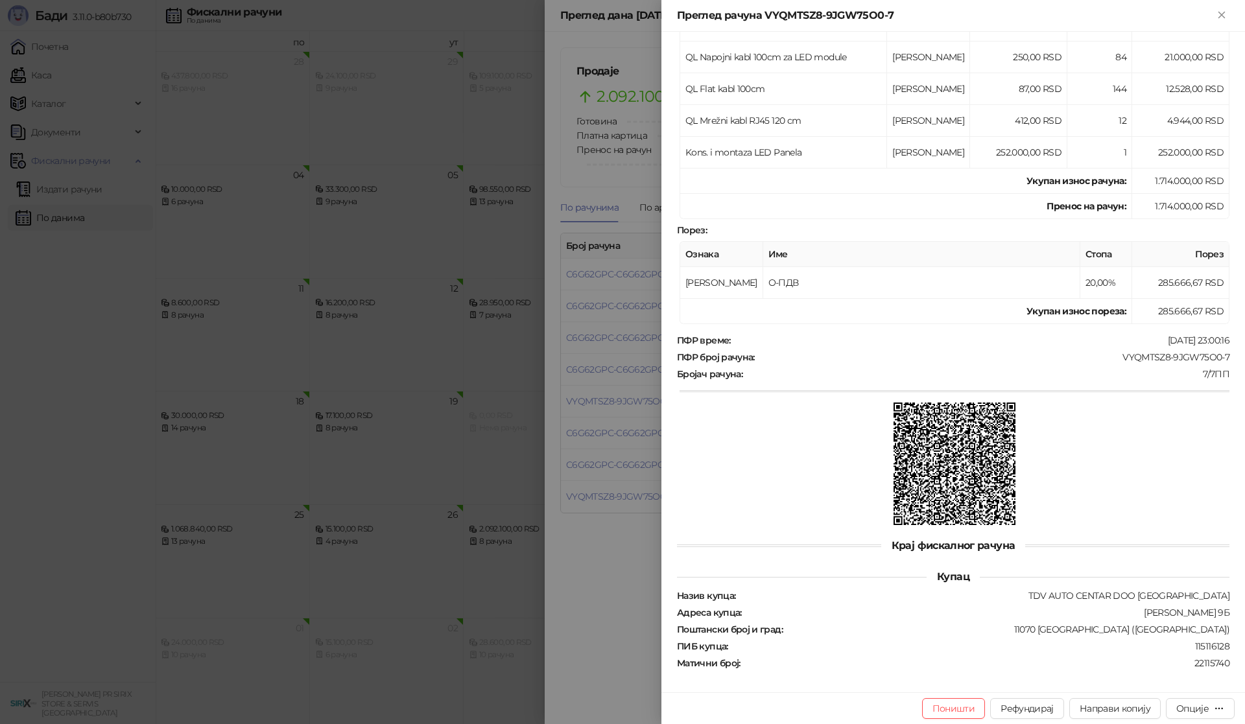
scroll to position [399, 0]
click at [1227, 706] on button "Опције" at bounding box center [1200, 708] width 69 height 21
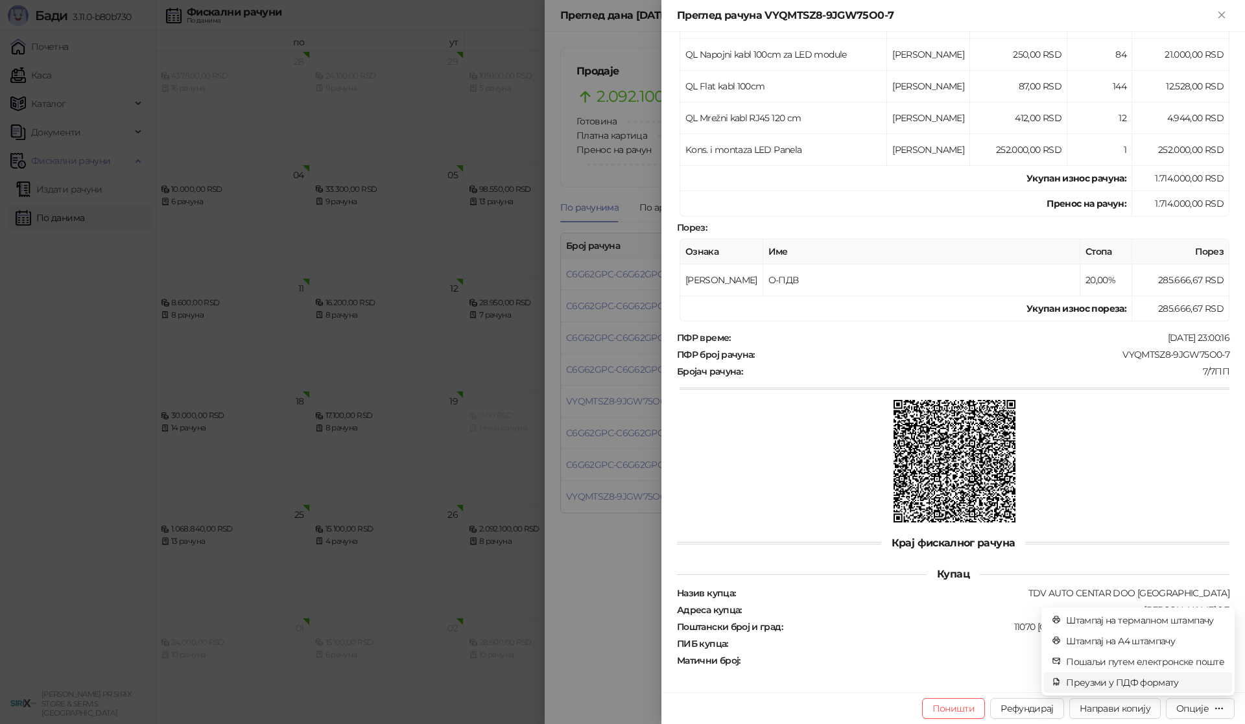
click at [1174, 686] on span "Преузми у ПДФ формату" at bounding box center [1145, 683] width 158 height 14
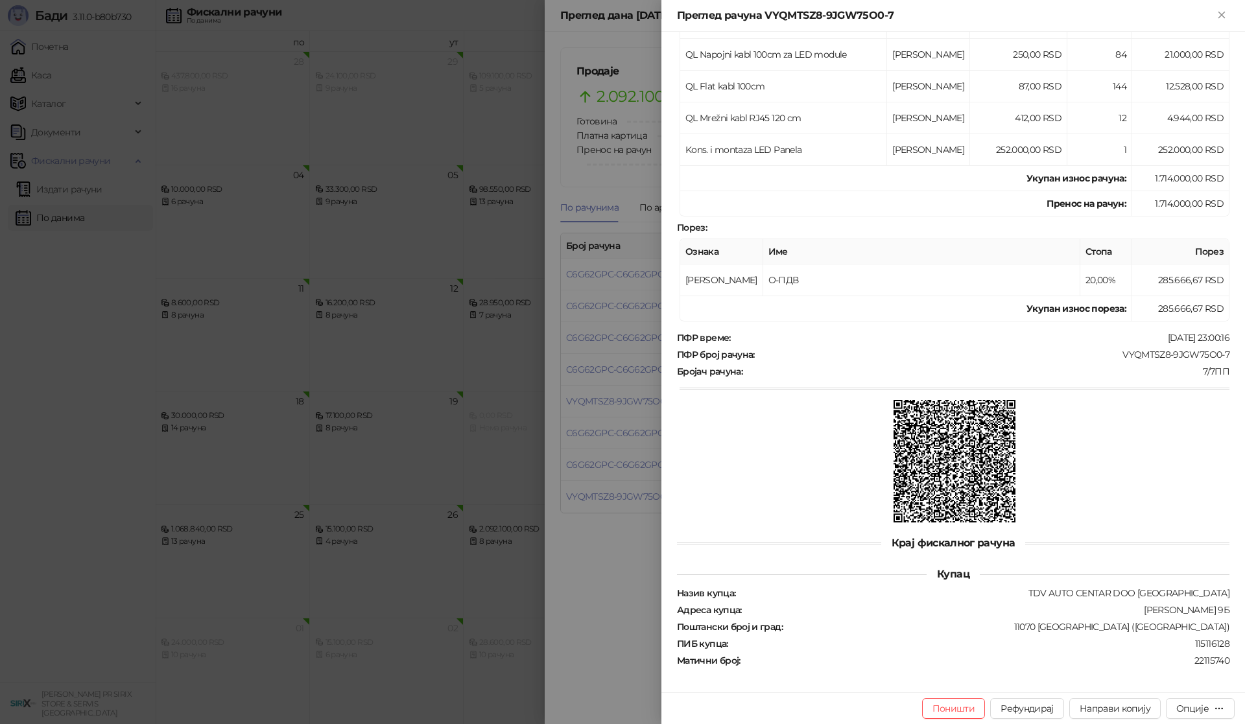
click at [474, 626] on div at bounding box center [622, 362] width 1245 height 724
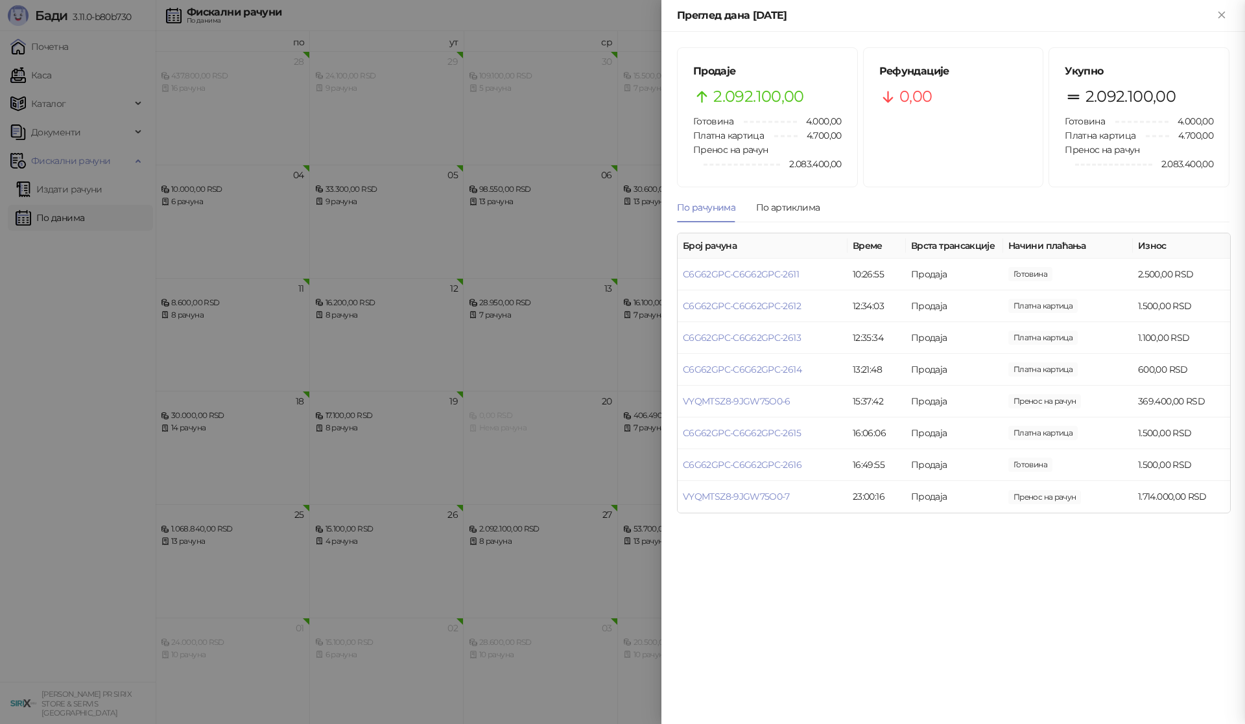
drag, startPoint x: 472, startPoint y: 626, endPoint x: 314, endPoint y: 353, distance: 315.2
click at [471, 624] on div at bounding box center [622, 362] width 1245 height 724
click at [97, 71] on div at bounding box center [622, 362] width 1245 height 724
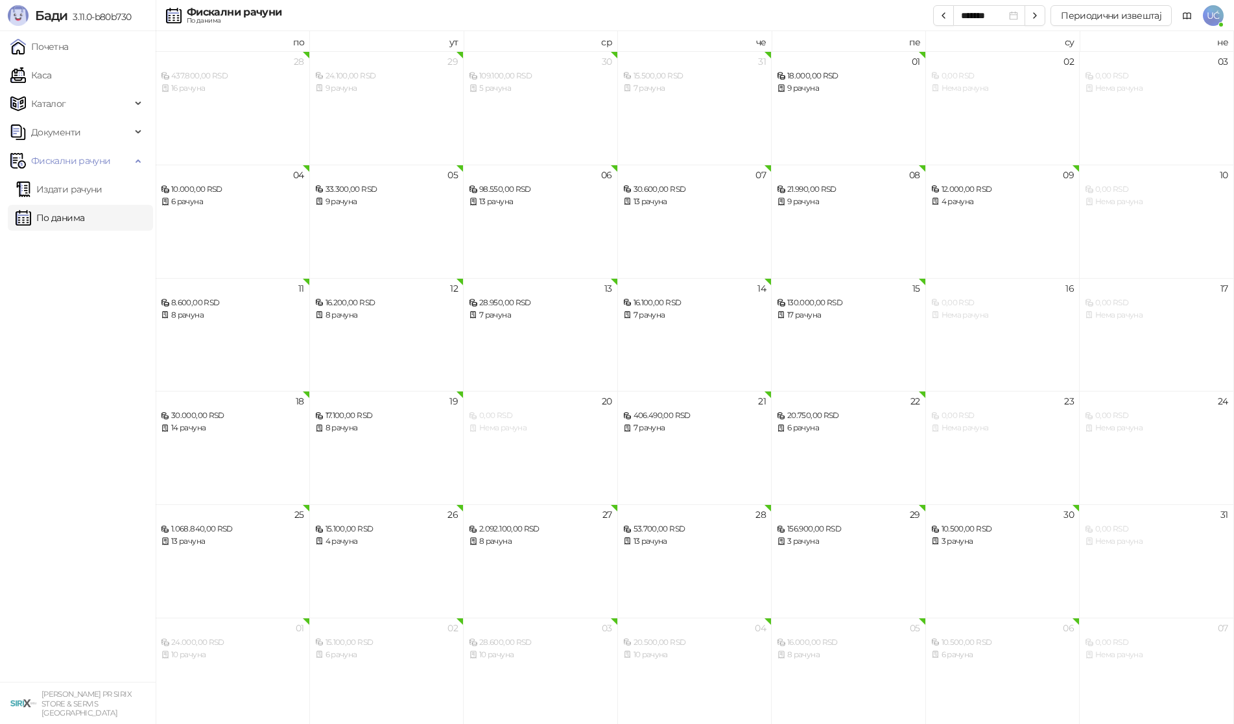
click at [51, 72] on link "Каса" at bounding box center [30, 75] width 41 height 26
